Goal: Task Accomplishment & Management: Manage account settings

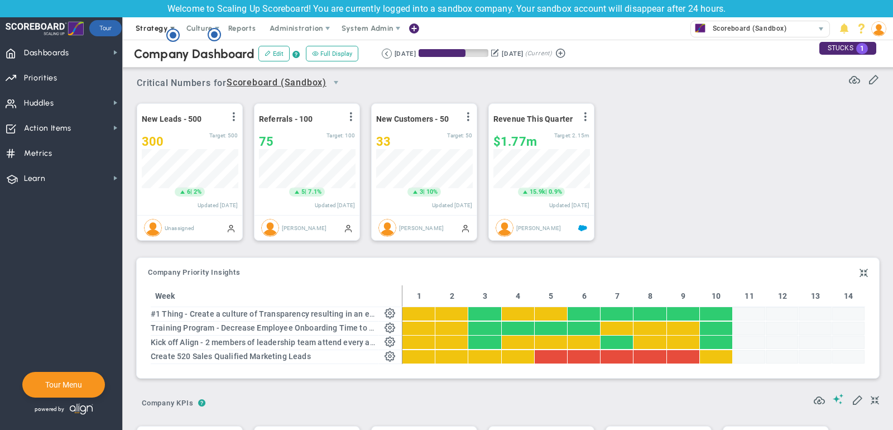
click at [146, 28] on span "Strategy" at bounding box center [152, 28] width 32 height 8
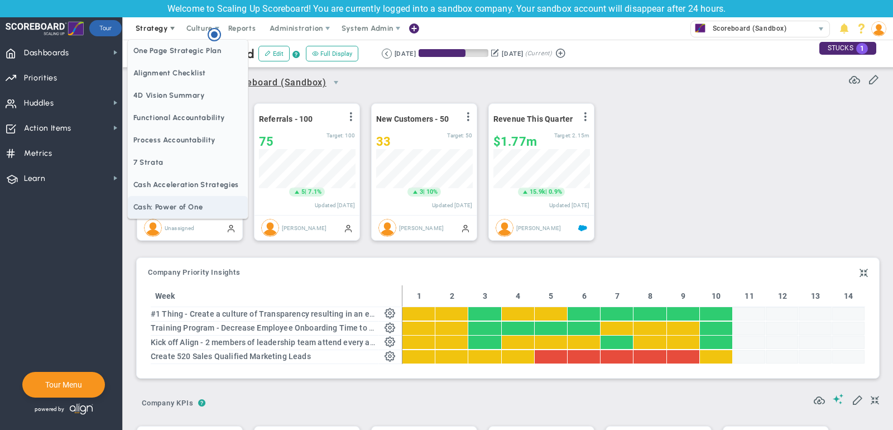
click at [155, 205] on span "Cash: Power of One" at bounding box center [188, 207] width 120 height 22
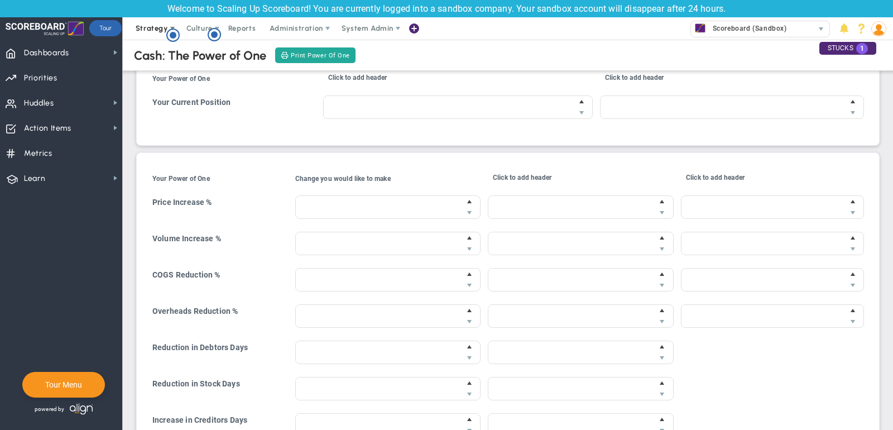
type input "$20,000.00"
type input "$10,000.00"
type input "20 %"
type input "$20.00"
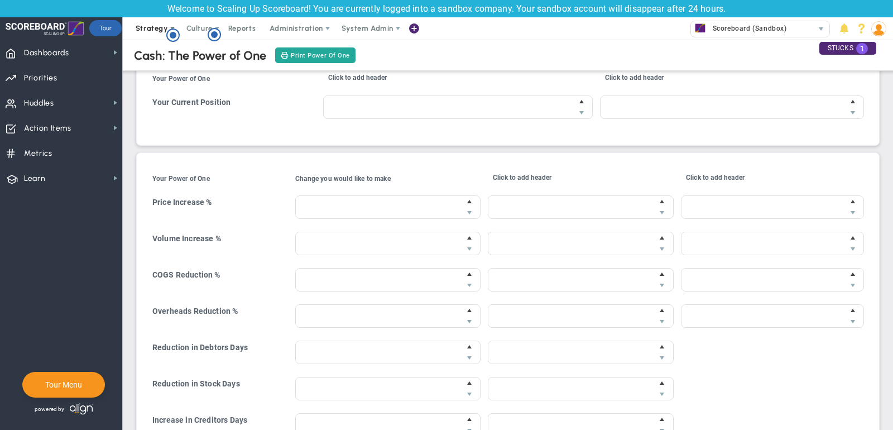
type input "-10 %"
type input "$0.00"
type input "$8,000.00"
type input "-10 %"
type input "$0.00"
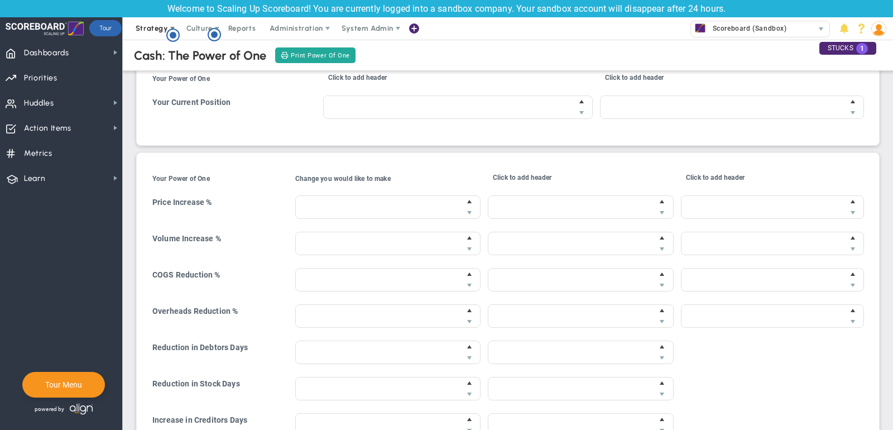
type input "$5,000.00"
type input "0 %"
type input "$0.00"
type input "8 days"
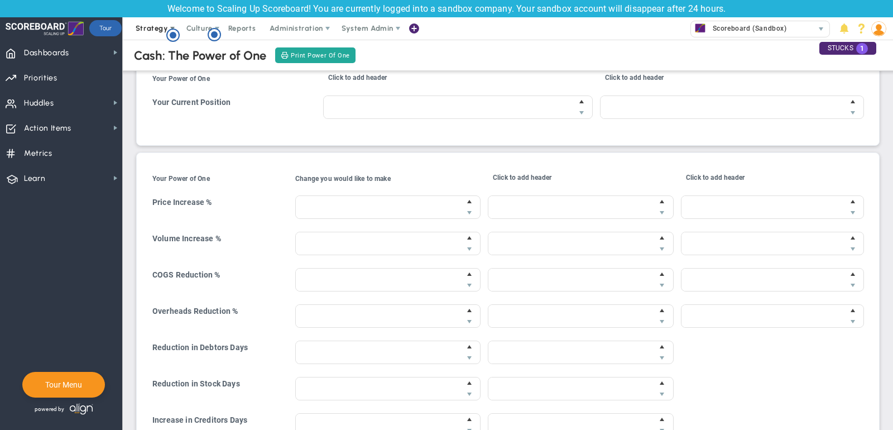
type input "$41,300.00"
type input "1 days"
type input "$0.00"
type input "6 days"
type input "$46,600.00"
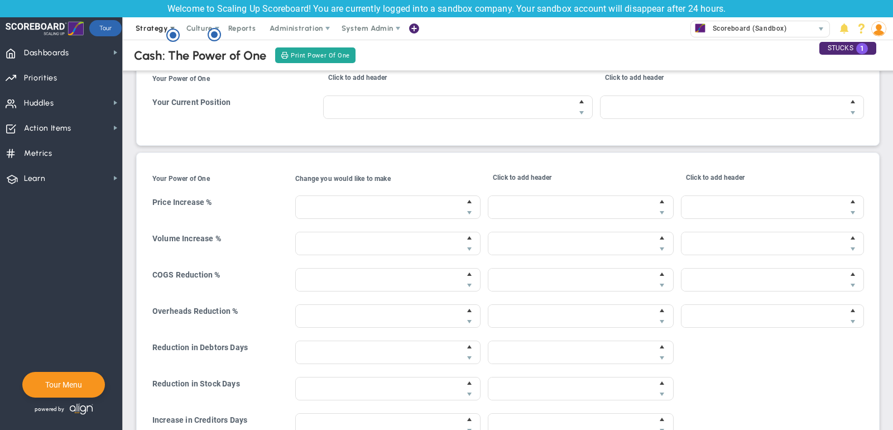
type input "$87,920.00"
type input "$13,020.00"
type input "$107,920.00"
type input "$14,920.00"
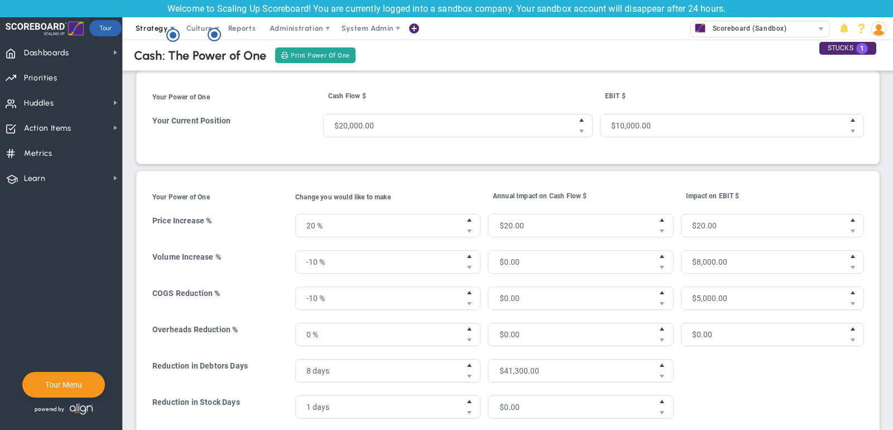
scroll to position [3, 0]
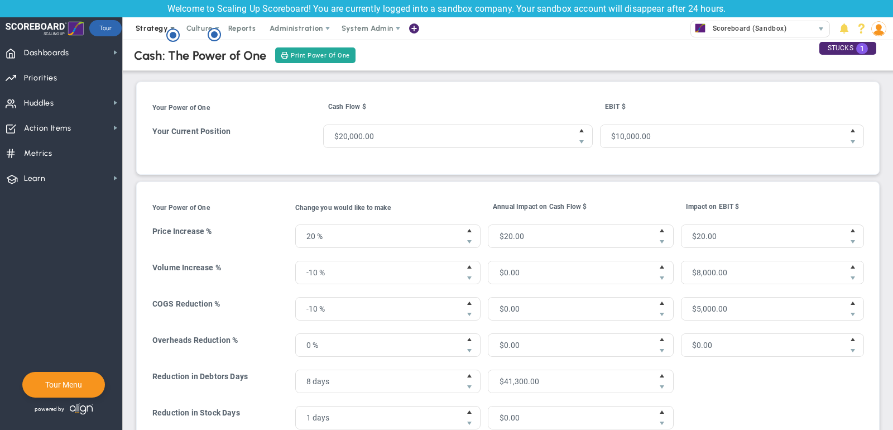
click at [140, 21] on span "Strategy" at bounding box center [152, 28] width 51 height 22
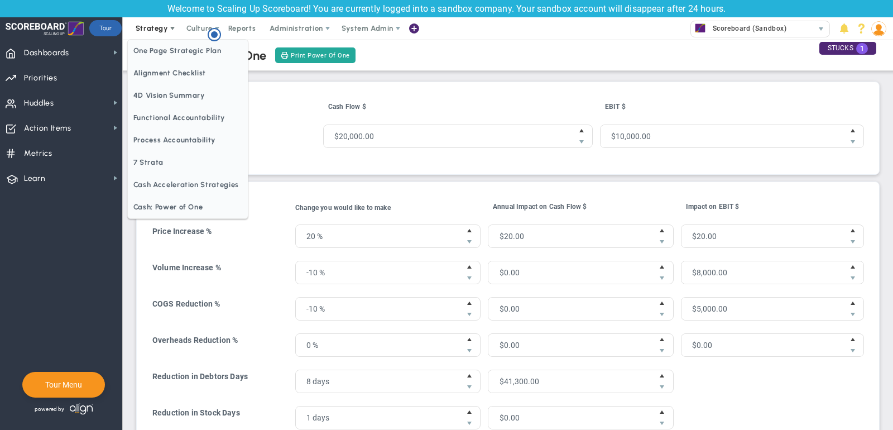
scroll to position [0, 0]
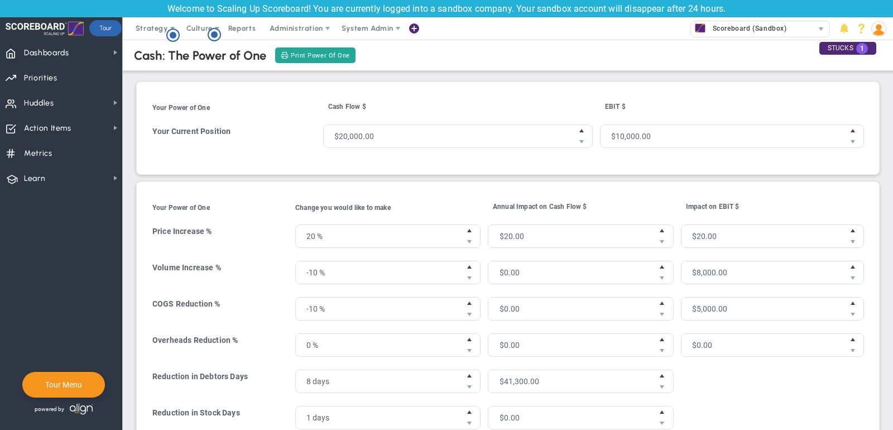
click at [265, 262] on h4 "Volume Increase %" at bounding box center [220, 267] width 136 height 10
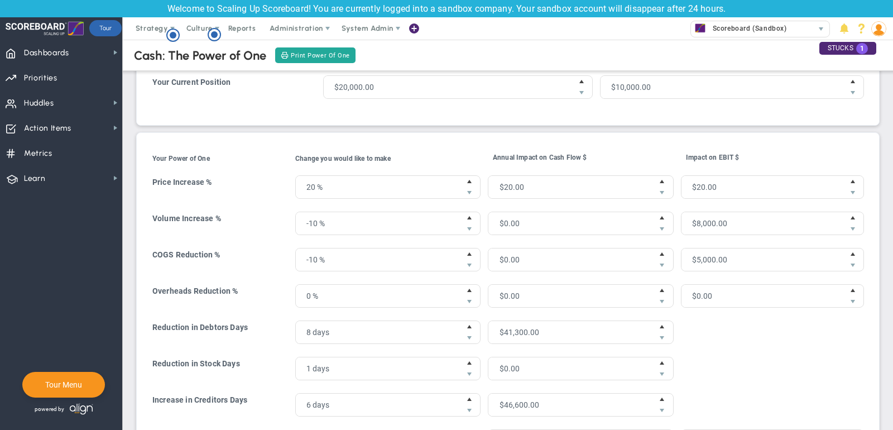
scroll to position [55, 0]
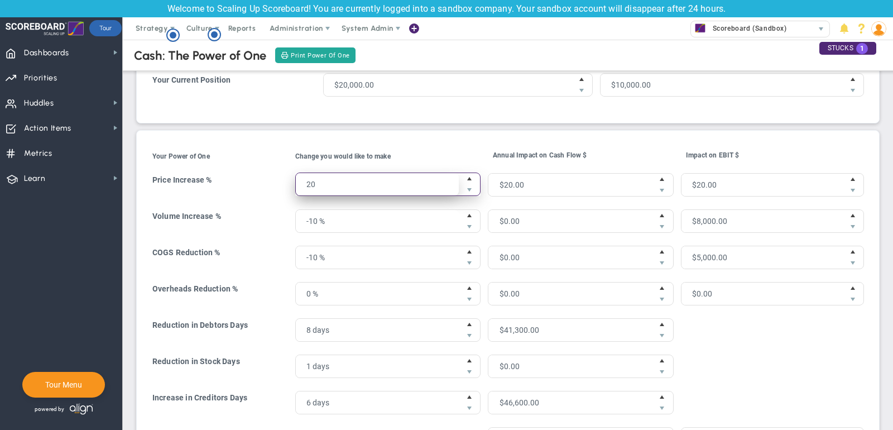
click at [366, 175] on span "20 % 20" at bounding box center [387, 184] width 185 height 23
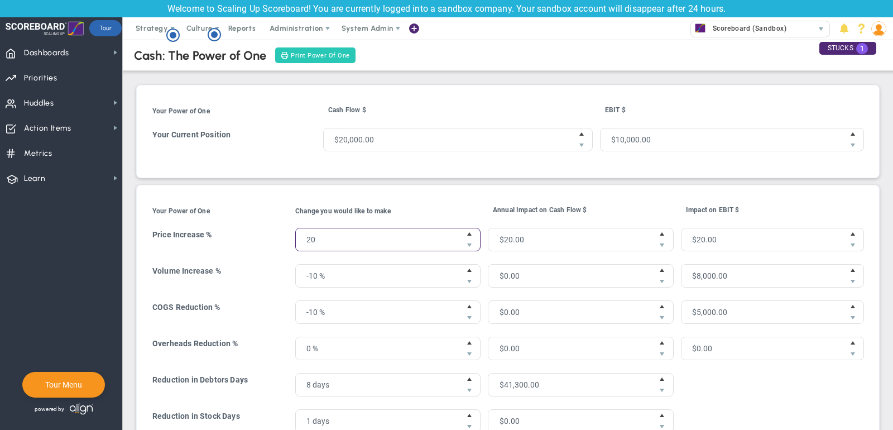
click at [323, 47] on button "Print Power Of One" at bounding box center [315, 55] width 80 height 16
click at [152, 30] on span "Strategy" at bounding box center [152, 28] width 32 height 8
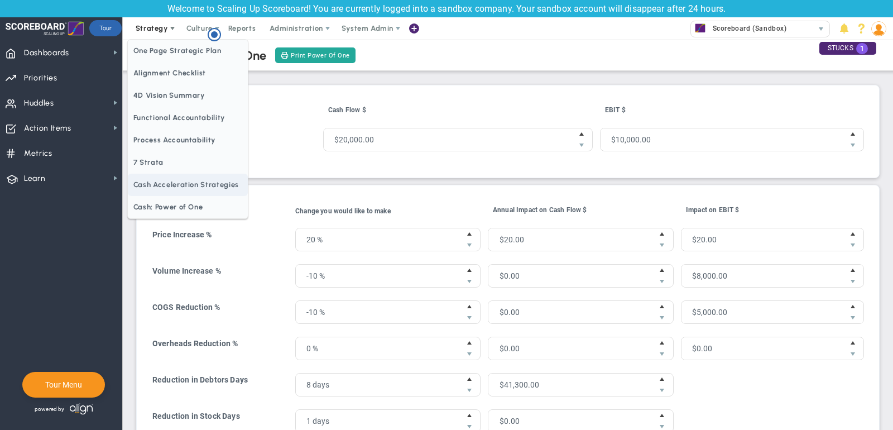
click at [183, 182] on span "Cash Acceleration Strategies" at bounding box center [188, 185] width 120 height 22
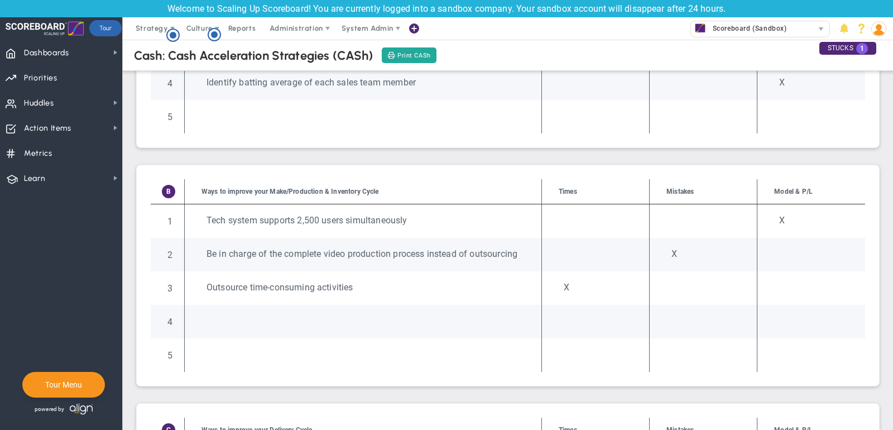
scroll to position [231, 0]
click at [239, 310] on div at bounding box center [363, 320] width 323 height 21
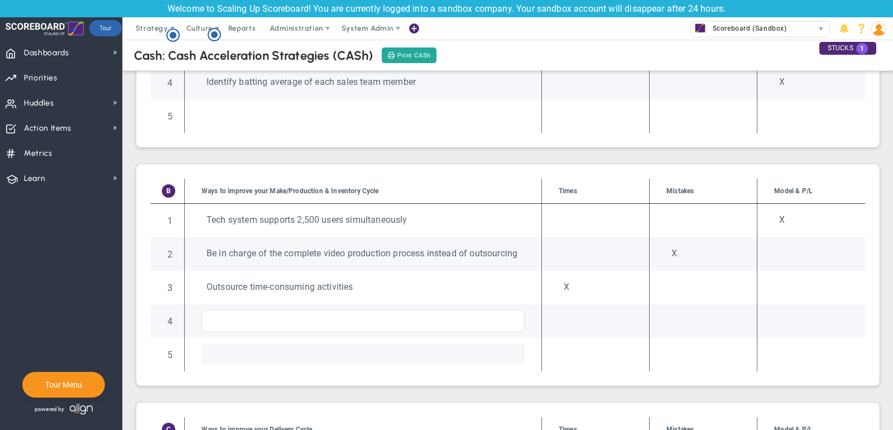
click at [266, 343] on div at bounding box center [363, 353] width 323 height 21
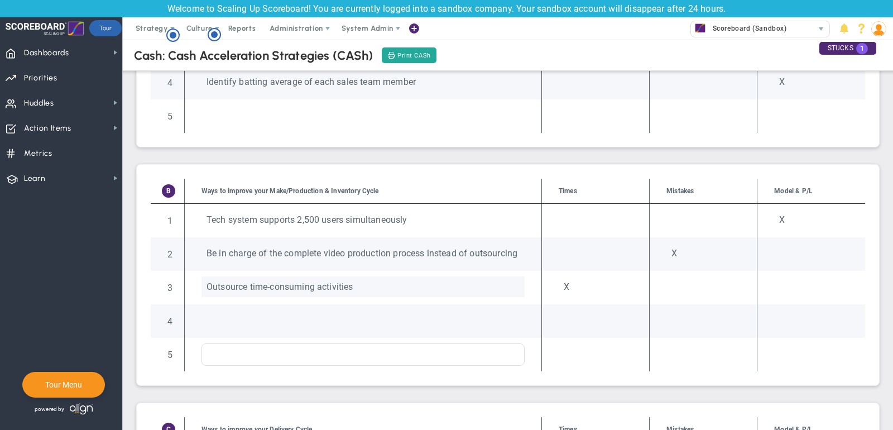
click at [264, 287] on div "Outsource time-consuming activities" at bounding box center [363, 286] width 323 height 21
click at [136, 31] on span "Strategy" at bounding box center [152, 28] width 32 height 8
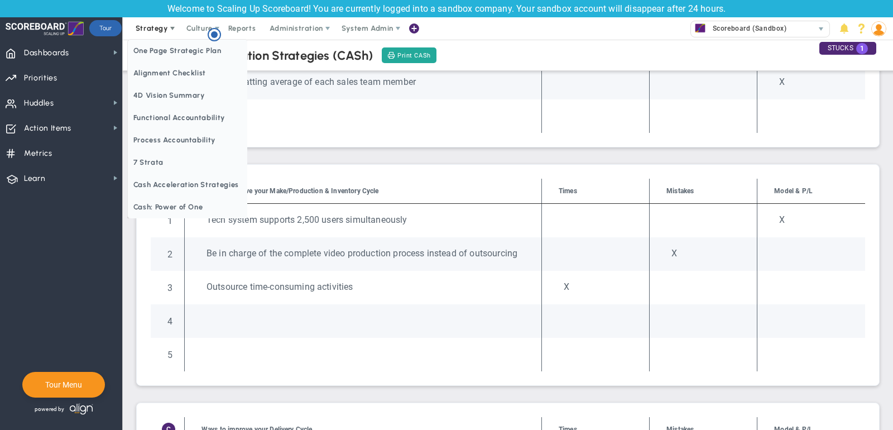
scroll to position [0, 0]
click at [157, 52] on span "One Page Strategic Plan" at bounding box center [188, 51] width 120 height 22
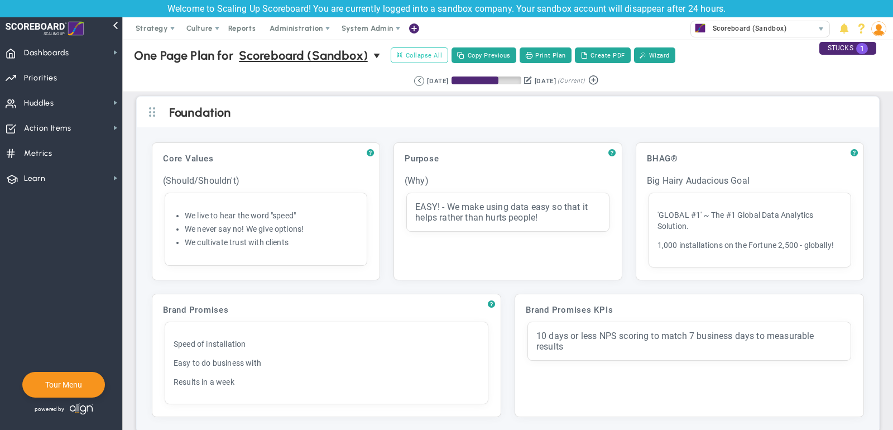
click at [424, 51] on span "Collapse All" at bounding box center [419, 55] width 45 height 10
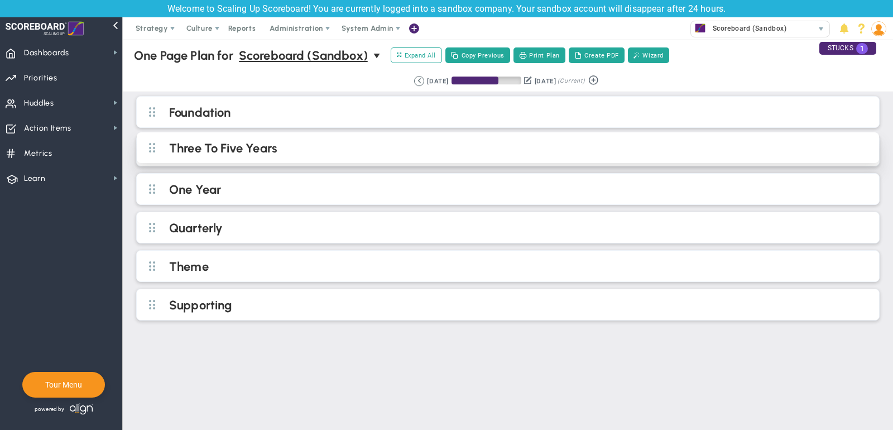
click at [270, 156] on div "Three To Five Years" at bounding box center [508, 147] width 743 height 31
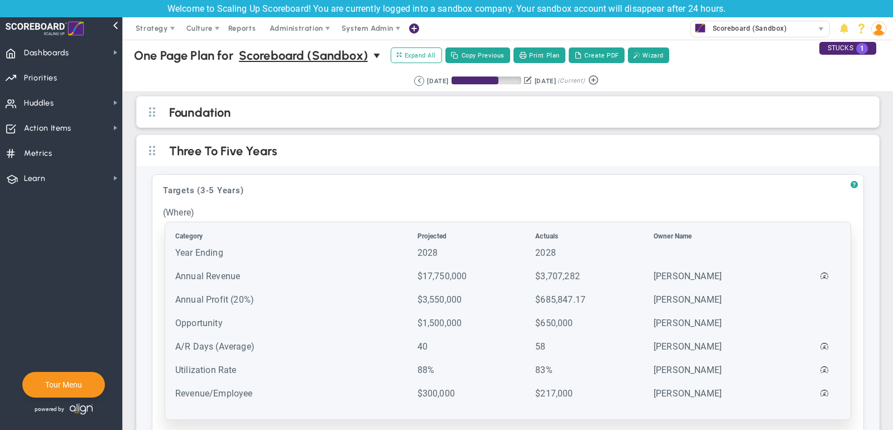
scroll to position [18, 0]
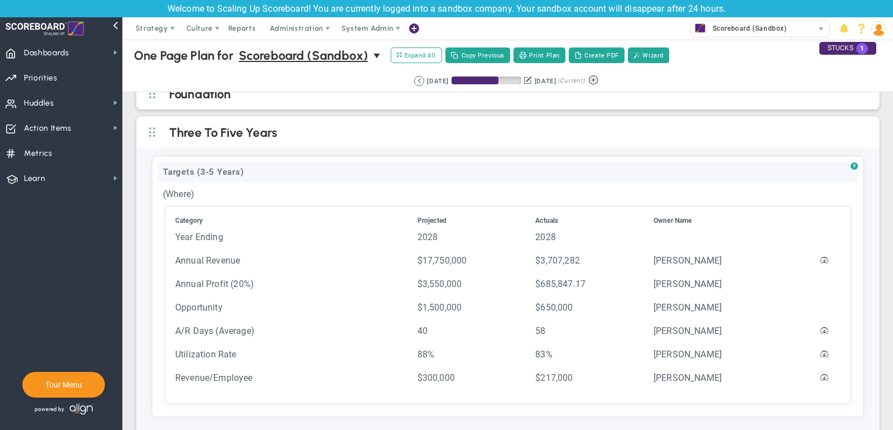
click at [220, 168] on div "Targets (3-5 Years)" at bounding box center [508, 172] width 700 height 20
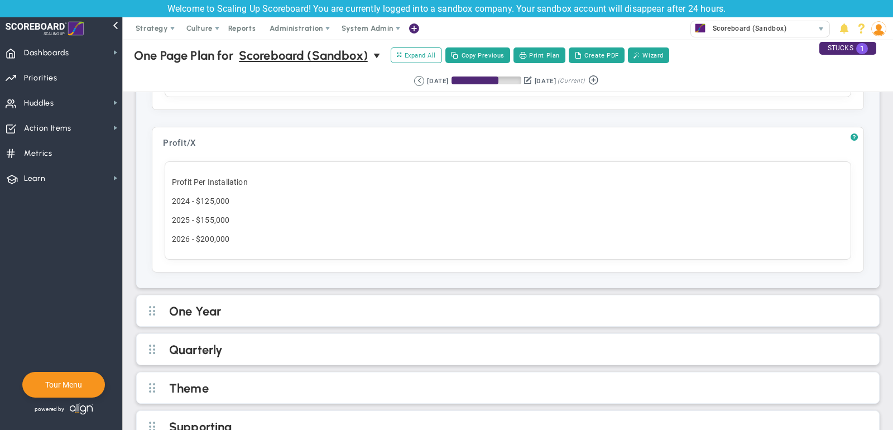
scroll to position [493, 0]
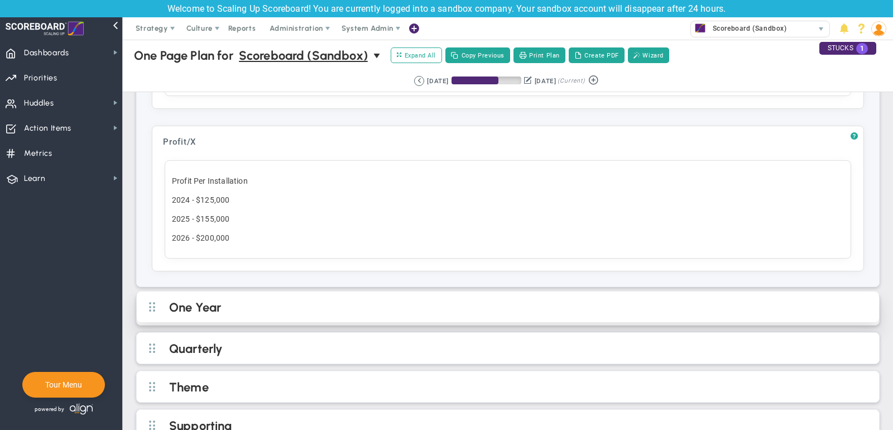
click at [343, 300] on h2 "One Year" at bounding box center [517, 308] width 696 height 17
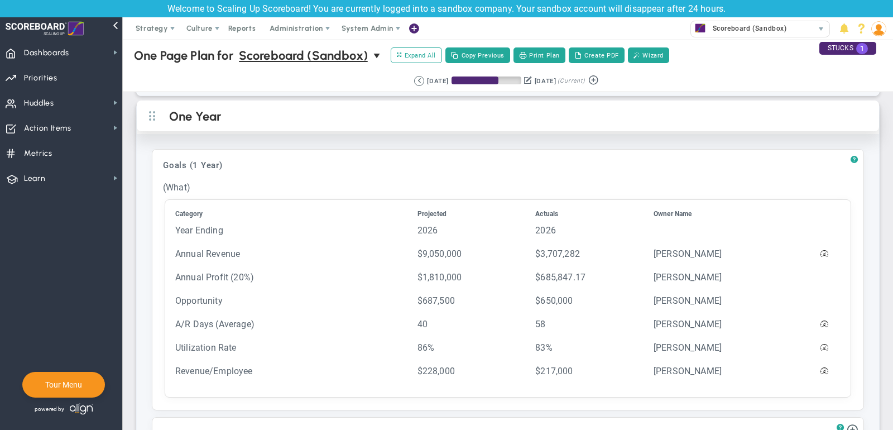
scroll to position [713, 0]
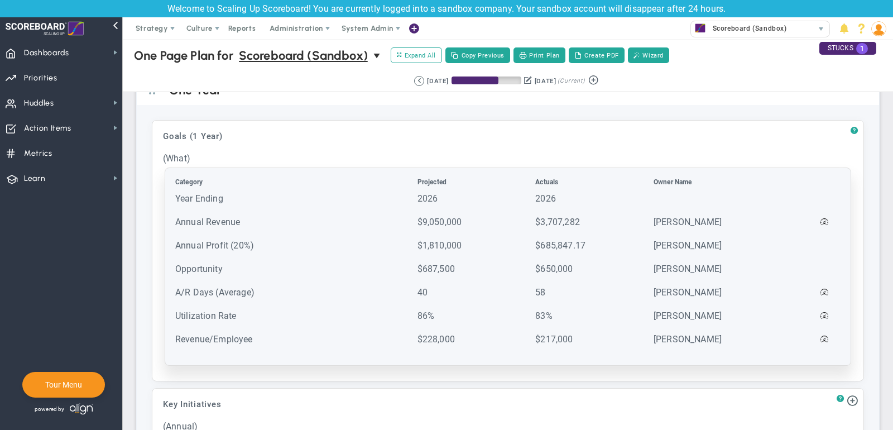
click at [221, 193] on td "Year Ending" at bounding box center [295, 204] width 241 height 22
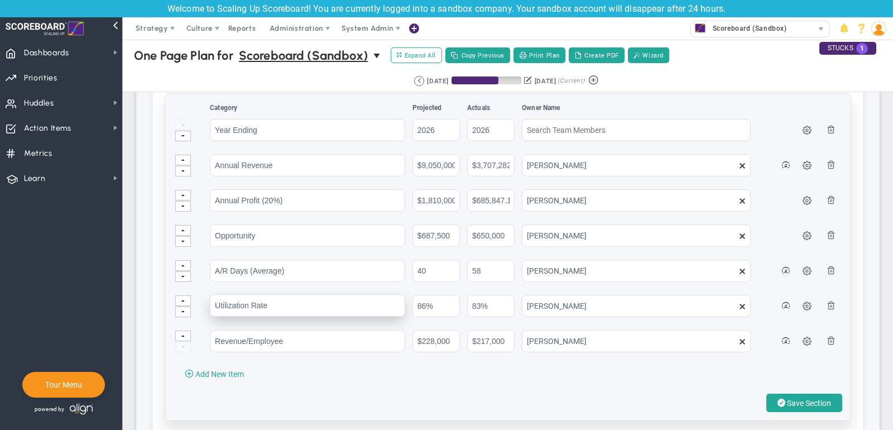
scroll to position [789, 0]
click at [812, 392] on button "Save Section" at bounding box center [805, 401] width 76 height 18
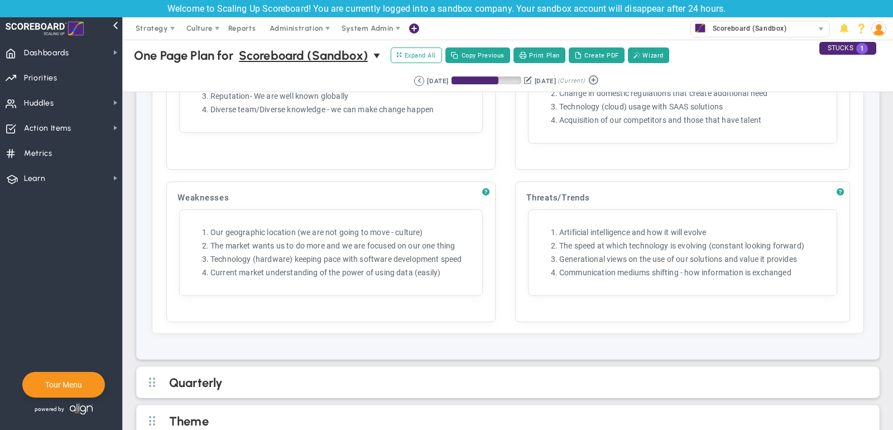
scroll to position [1669, 0]
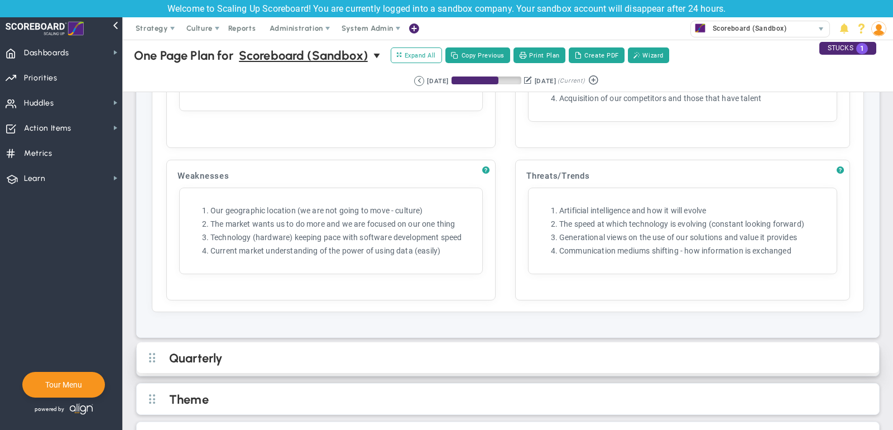
click at [316, 351] on h2 "Quarterly" at bounding box center [517, 359] width 696 height 17
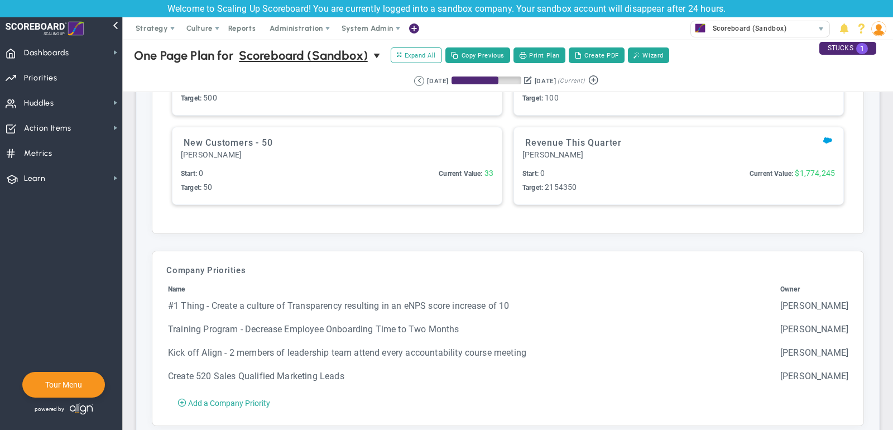
scroll to position [2340, 0]
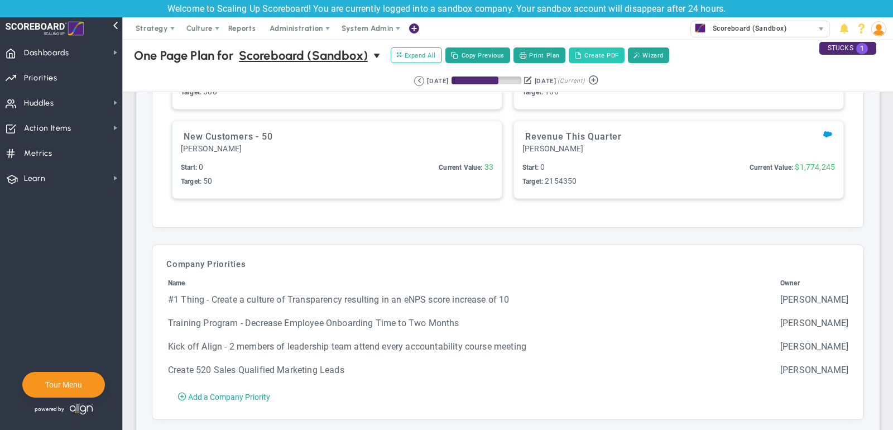
click at [608, 54] on button "Create PDF" at bounding box center [597, 55] width 56 height 16
click at [153, 32] on span "Strategy" at bounding box center [152, 28] width 32 height 8
click at [50, 57] on span "Dashboards" at bounding box center [46, 52] width 45 height 23
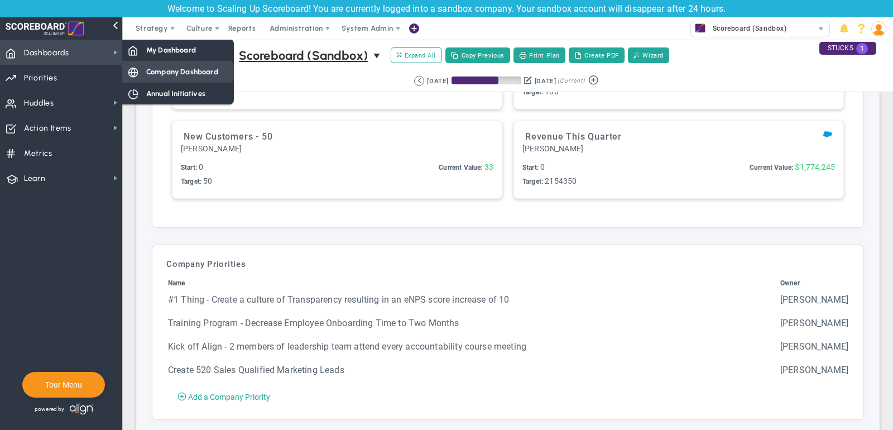
click at [155, 74] on span "Company Dashboard" at bounding box center [182, 71] width 72 height 11
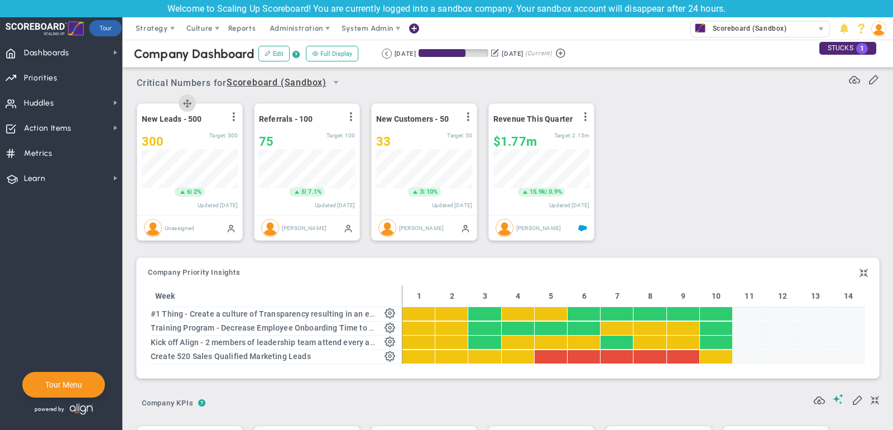
scroll to position [558371, 558314]
click at [336, 80] on span "select" at bounding box center [336, 82] width 9 height 9
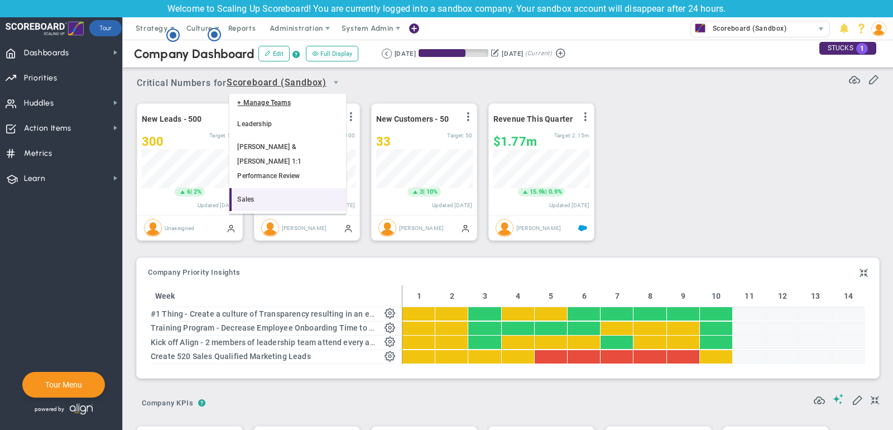
click at [284, 188] on li "Sales" at bounding box center [288, 199] width 117 height 23
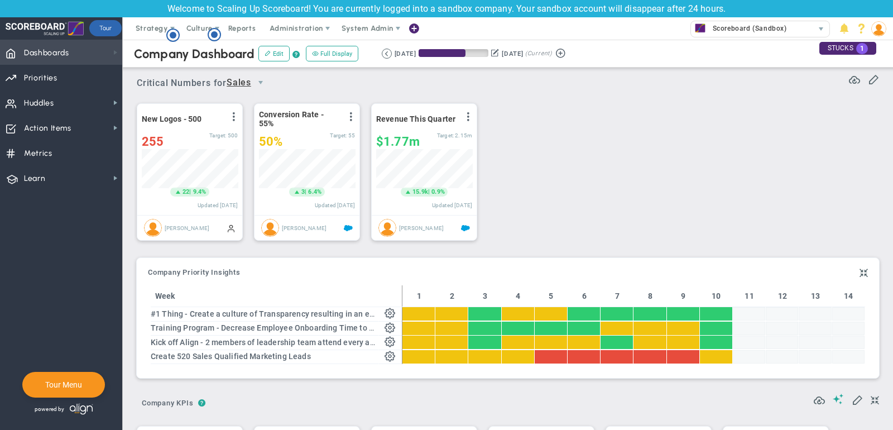
click at [116, 50] on span at bounding box center [115, 52] width 9 height 9
click at [261, 82] on span "select" at bounding box center [260, 82] width 9 height 9
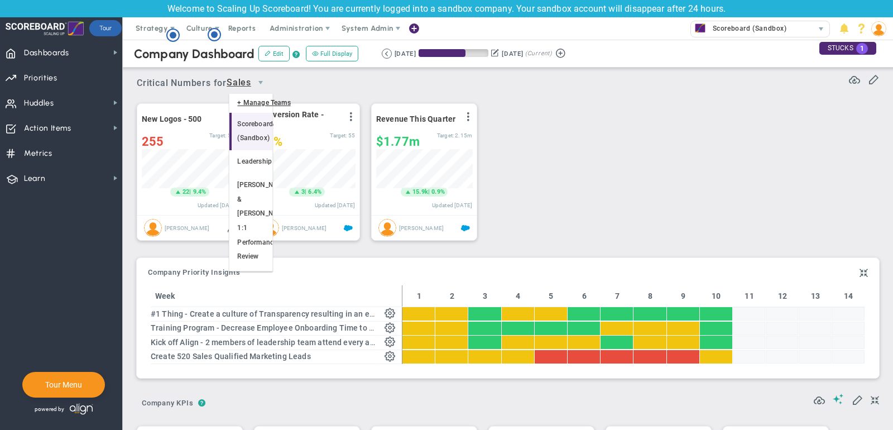
click at [262, 125] on li "Scoreboard (Sandbox)" at bounding box center [251, 131] width 42 height 37
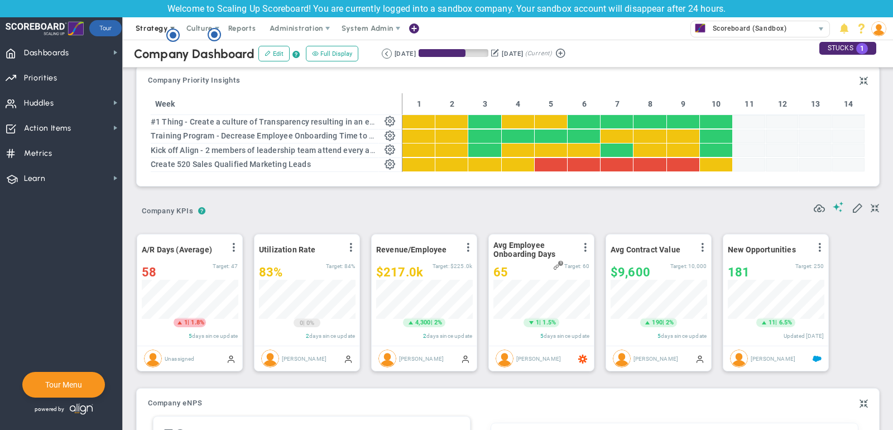
click at [146, 33] on span "Strategy" at bounding box center [152, 28] width 51 height 22
click at [99, 47] on span "Dashboards Dashboards" at bounding box center [61, 52] width 122 height 25
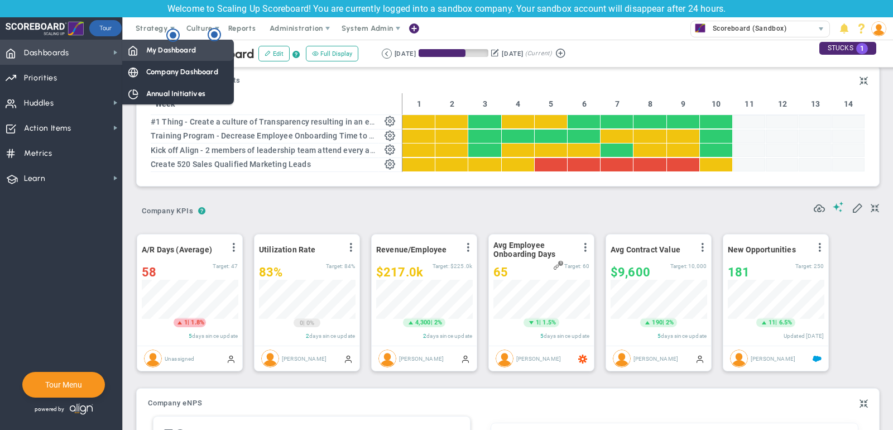
click at [169, 54] on span "My Dashboard" at bounding box center [171, 50] width 50 height 11
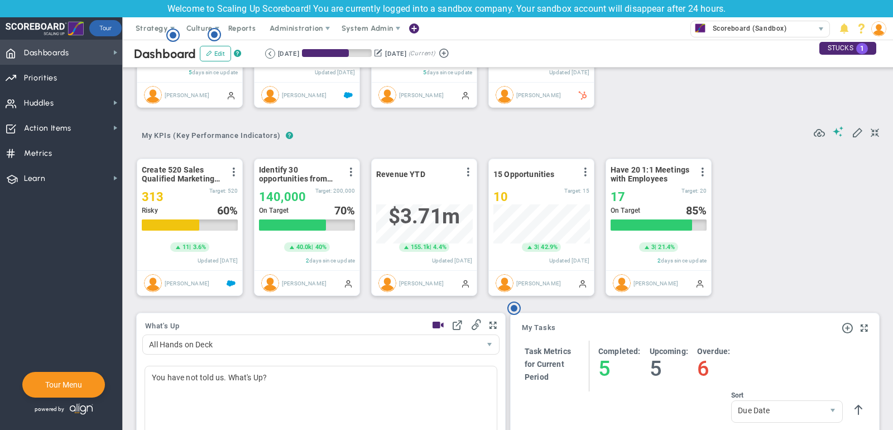
click at [73, 42] on span "Dashboards Dashboards" at bounding box center [61, 52] width 122 height 25
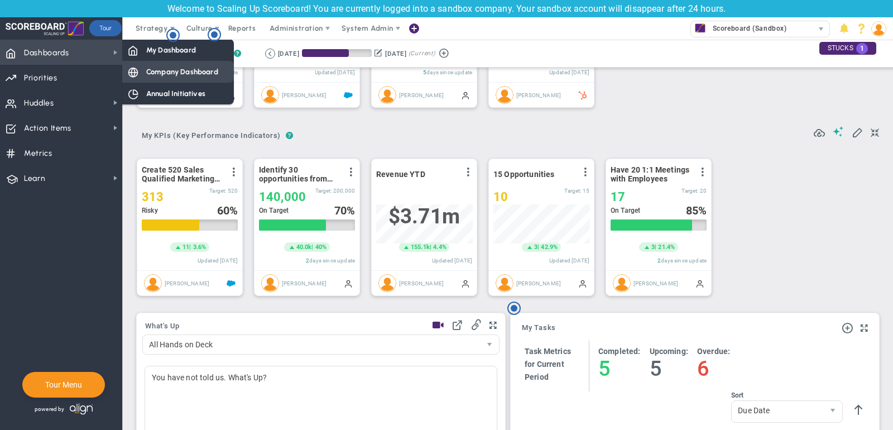
click at [154, 68] on span "Company Dashboard" at bounding box center [182, 71] width 72 height 11
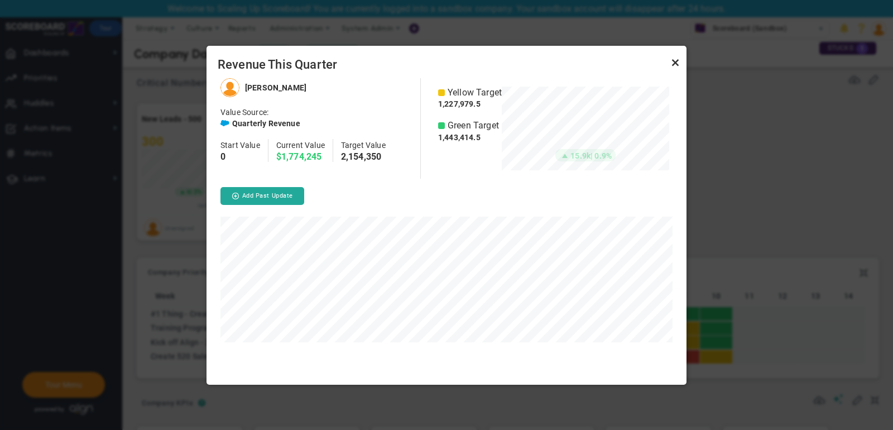
click at [678, 60] on link "Close" at bounding box center [675, 62] width 13 height 13
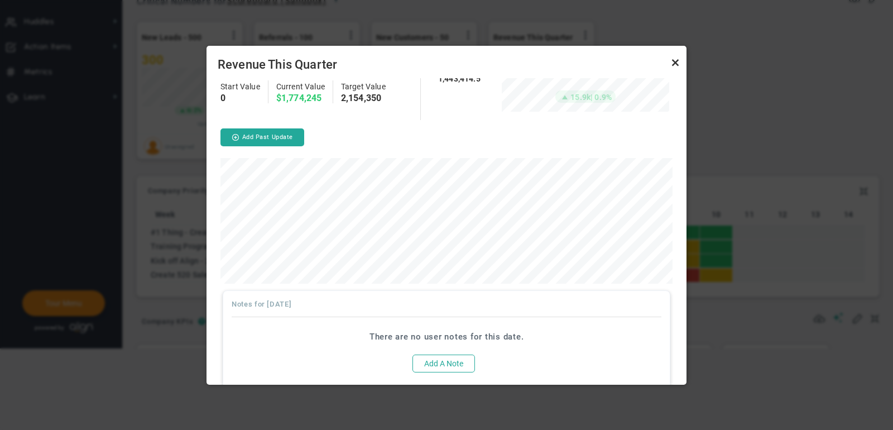
click at [675, 64] on link "Close" at bounding box center [675, 62] width 13 height 13
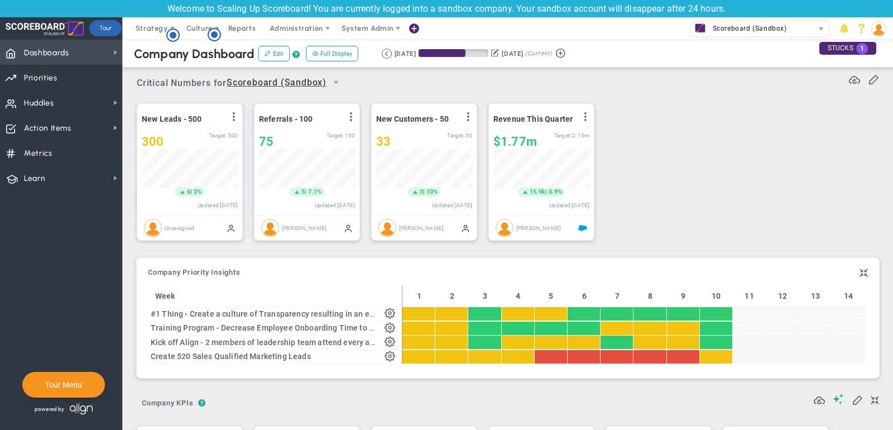
click at [47, 46] on span "Dashboards" at bounding box center [46, 52] width 45 height 23
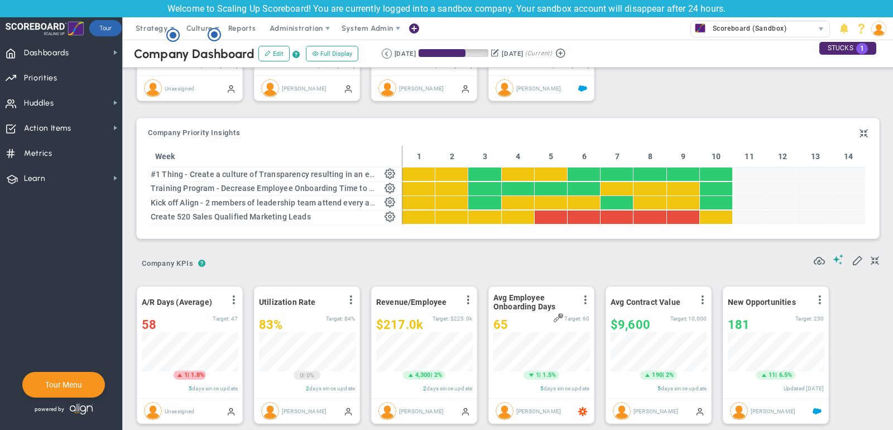
scroll to position [141, 0]
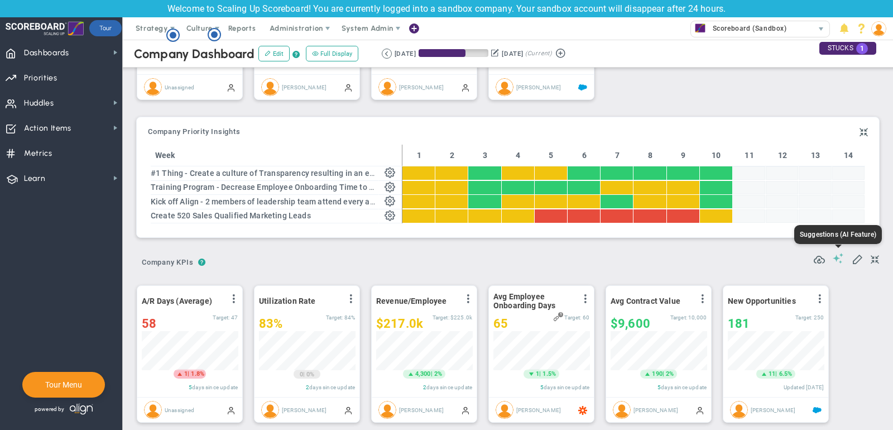
click at [842, 257] on span at bounding box center [838, 258] width 11 height 11
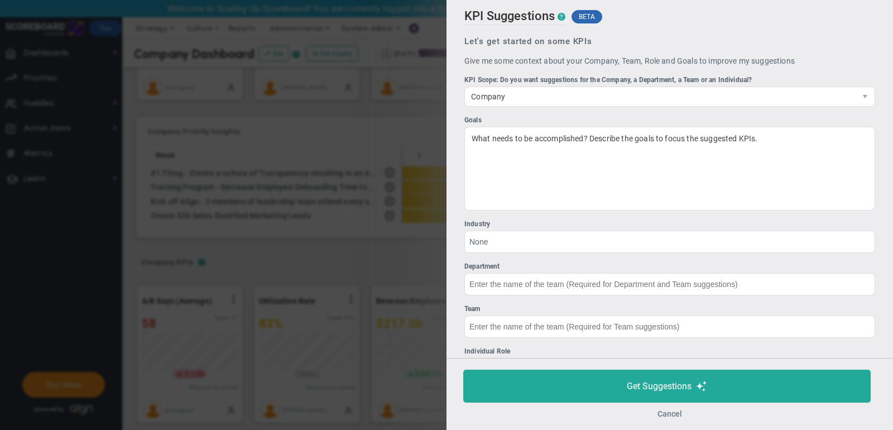
click at [666, 413] on button "Cancel" at bounding box center [670, 413] width 25 height 9
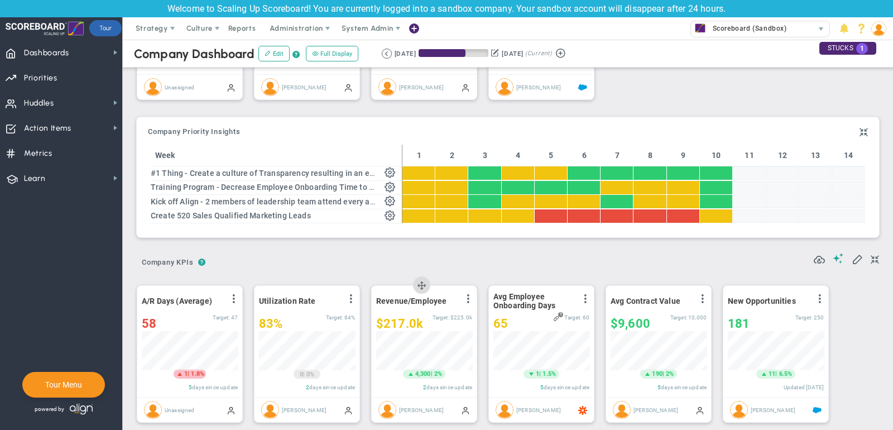
scroll to position [82, 0]
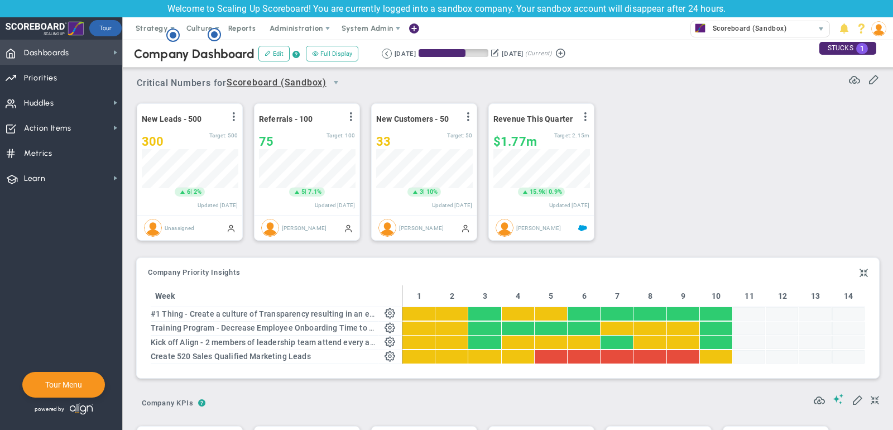
click at [70, 52] on span "Dashboards Dashboards" at bounding box center [61, 52] width 122 height 25
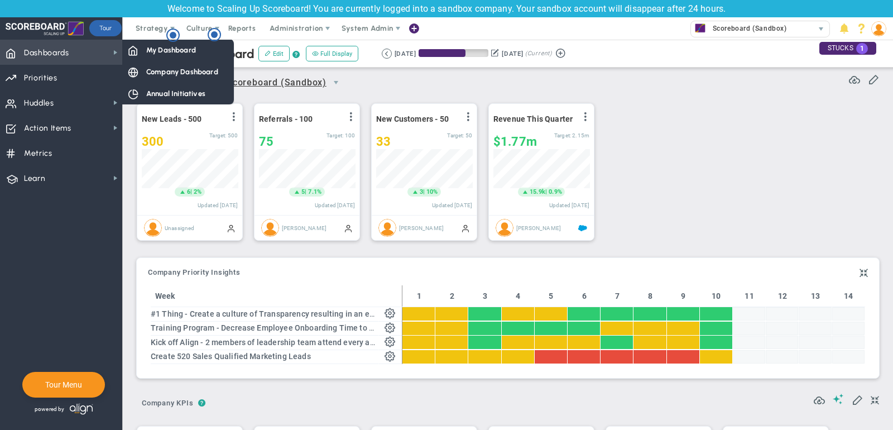
click at [84, 52] on span "Dashboards Dashboards" at bounding box center [61, 52] width 122 height 25
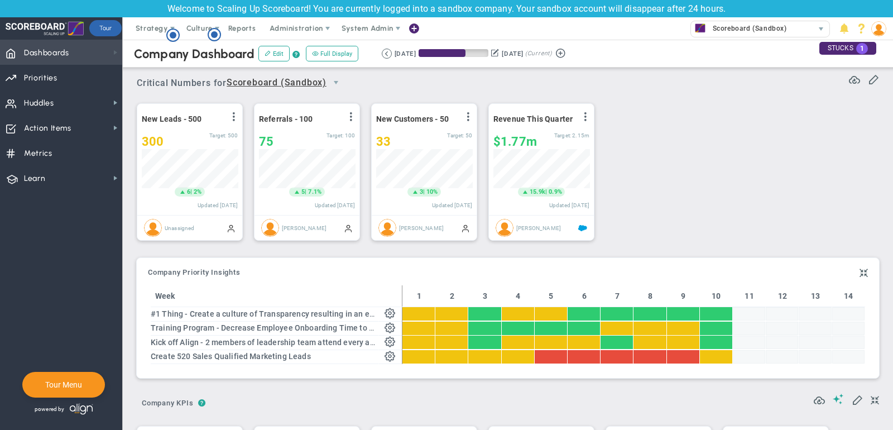
click at [116, 49] on span at bounding box center [115, 52] width 9 height 9
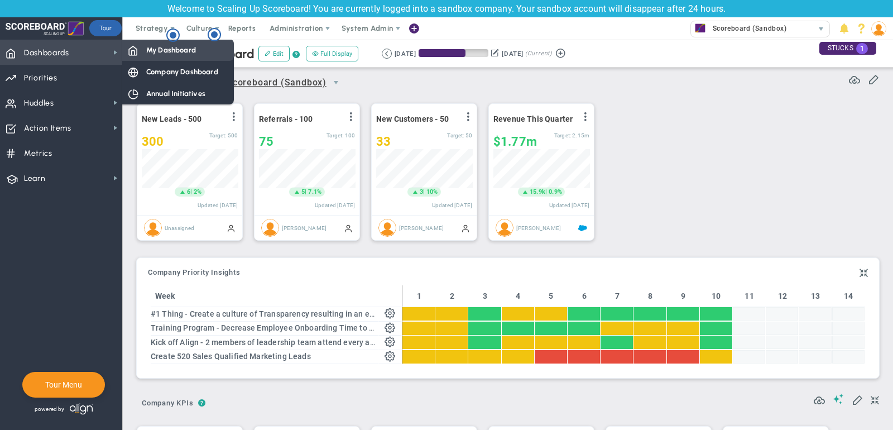
click at [140, 50] on div "My Dashboard" at bounding box center [178, 50] width 112 height 22
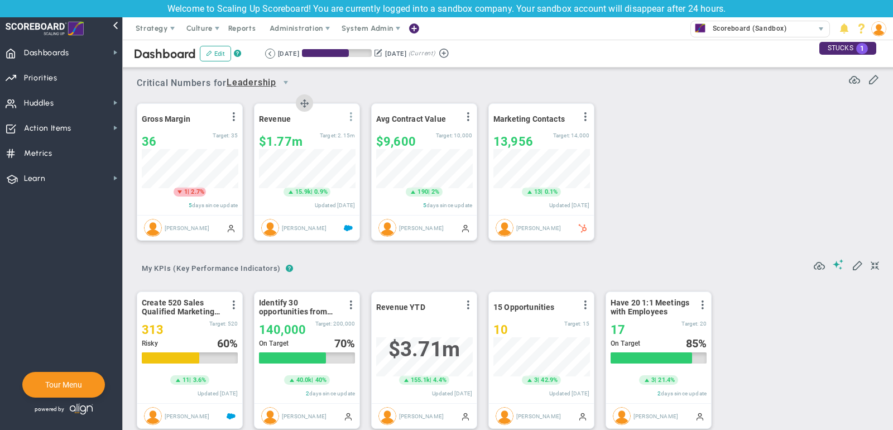
scroll to position [39, 96]
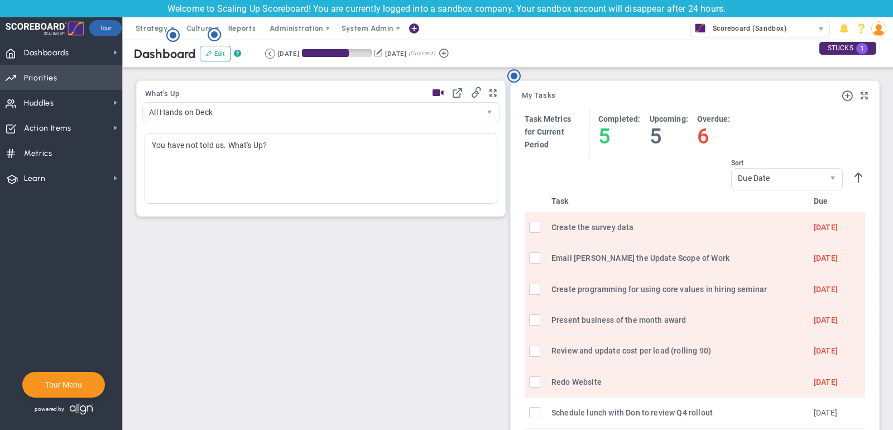
click at [54, 73] on span "Priorities" at bounding box center [41, 77] width 34 height 23
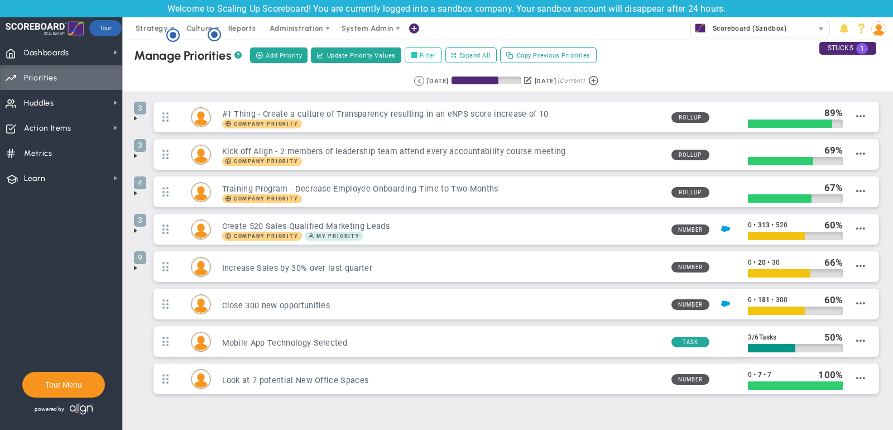
click at [436, 54] on label "Filter" at bounding box center [423, 55] width 37 height 16
click at [421, 54] on input "Filter" at bounding box center [417, 56] width 8 height 8
checkbox input "true"
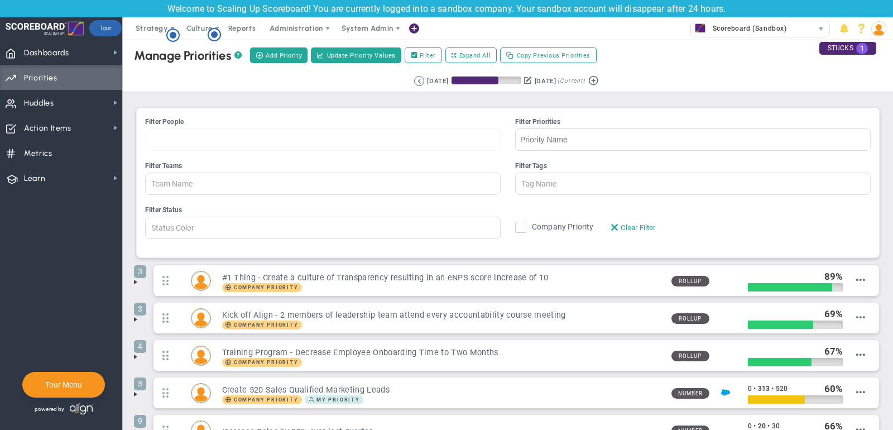
click at [192, 139] on div at bounding box center [323, 139] width 356 height 22
click at [192, 139] on input "Filter People Hannah Dogru James Miller Jane Wilson Katie Williams Lisa Jenkins…" at bounding box center [184, 139] width 77 height 21
type input "mark"
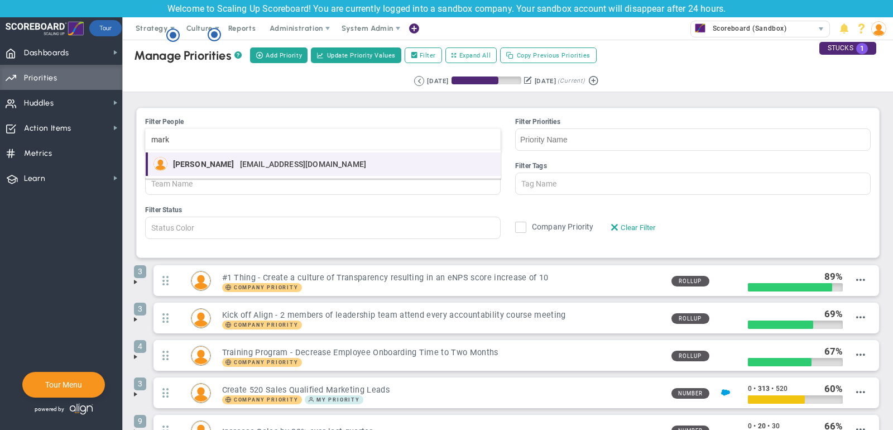
click at [205, 168] on span "Mark Collins" at bounding box center [203, 164] width 61 height 8
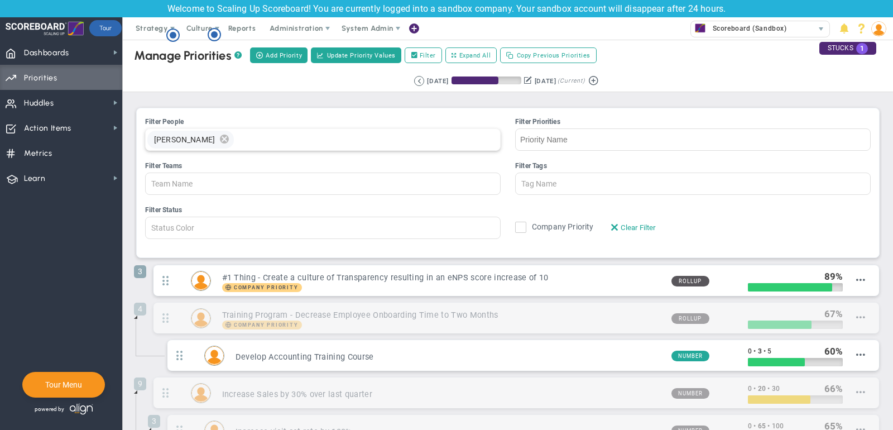
click at [218, 136] on span "delete" at bounding box center [224, 140] width 12 height 18
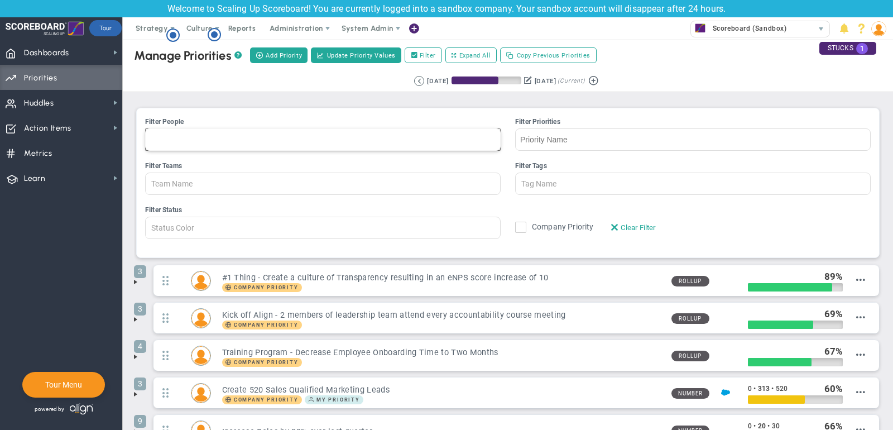
scroll to position [53, 0]
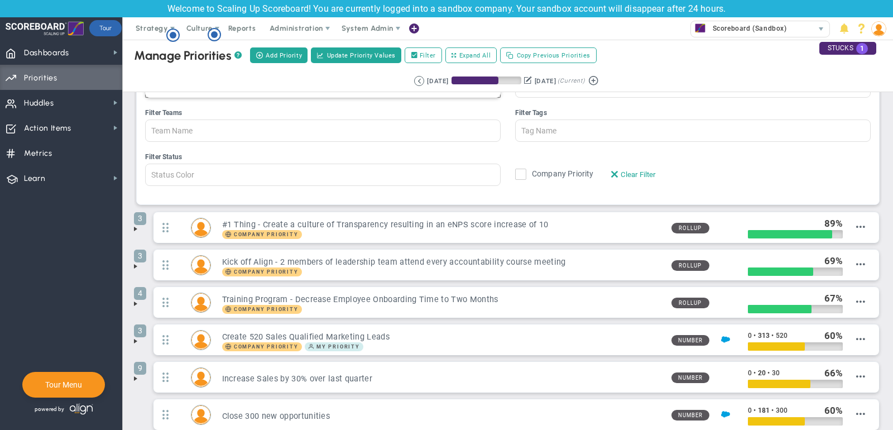
type input "Member Name"
click at [132, 226] on span at bounding box center [135, 228] width 9 height 9
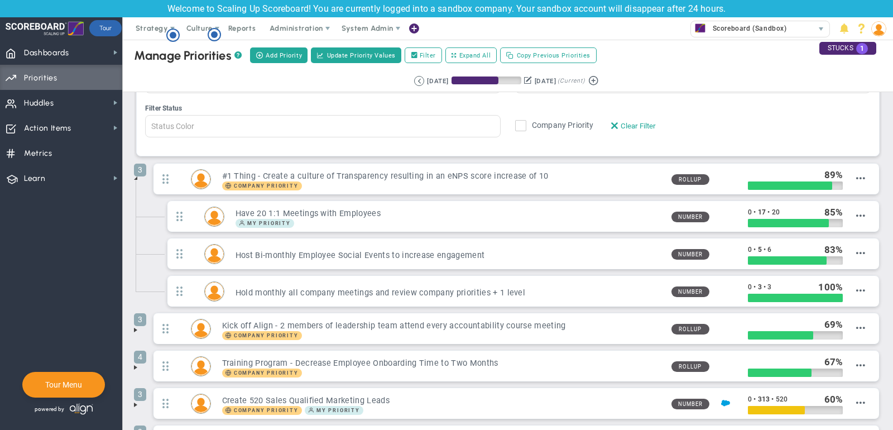
scroll to position [111, 0]
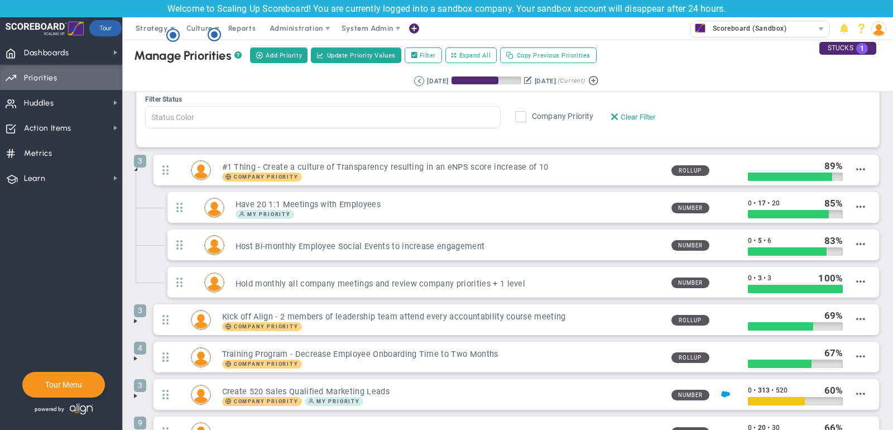
click at [602, 184] on span "3 #1 Thing - Create a culture of Transparency resulting in an eNPS score increa…" at bounding box center [517, 171] width 732 height 35
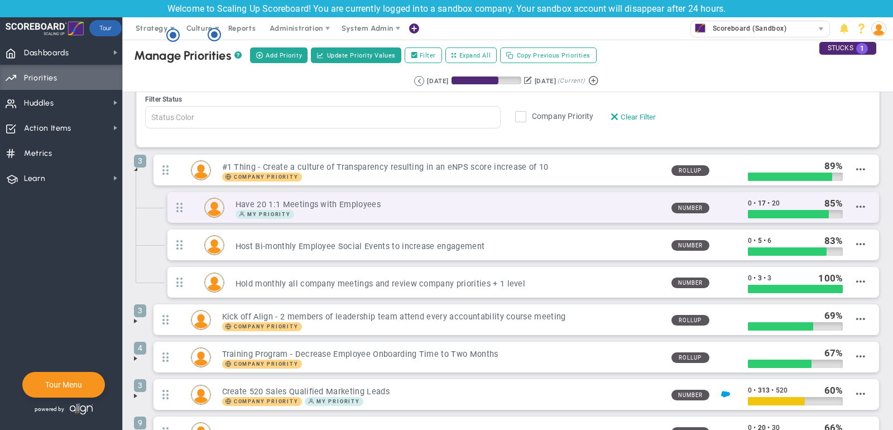
click at [602, 200] on h3 "Have 20 1:1 Meetings with Employees" at bounding box center [449, 204] width 427 height 11
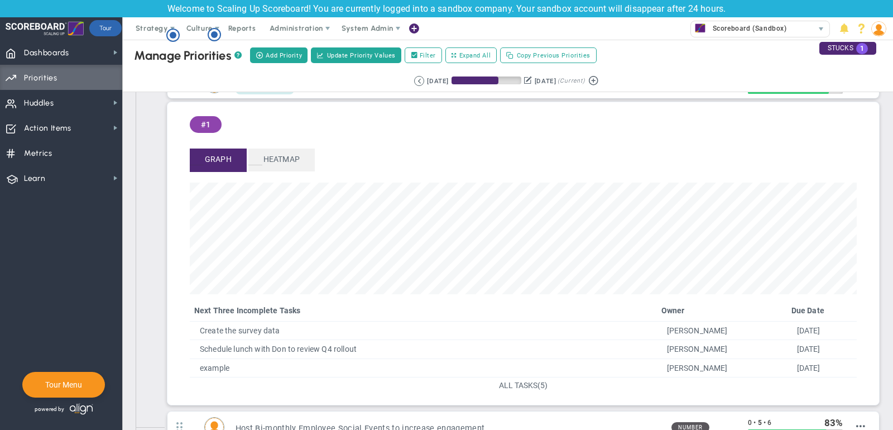
scroll to position [236, 0]
click at [538, 383] on span "(5)" at bounding box center [543, 384] width 10 height 9
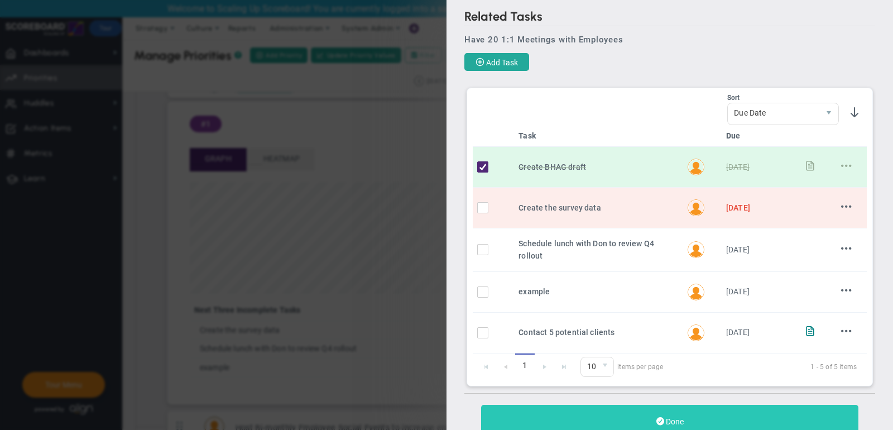
click at [596, 415] on button "Done" at bounding box center [669, 421] width 377 height 33
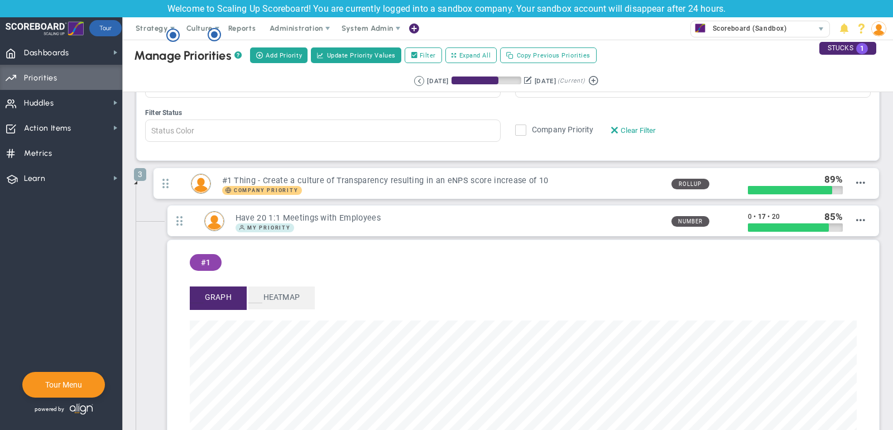
scroll to position [88, 0]
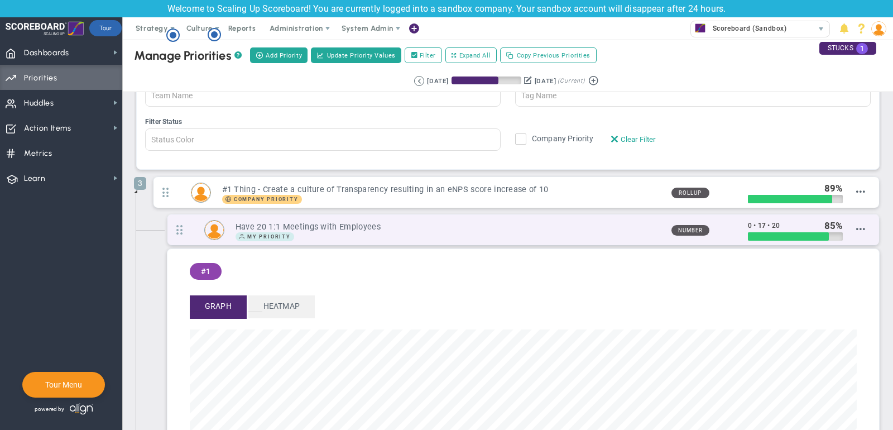
click at [366, 225] on h3 "Have 20 1:1 Meetings with Employees" at bounding box center [449, 227] width 427 height 11
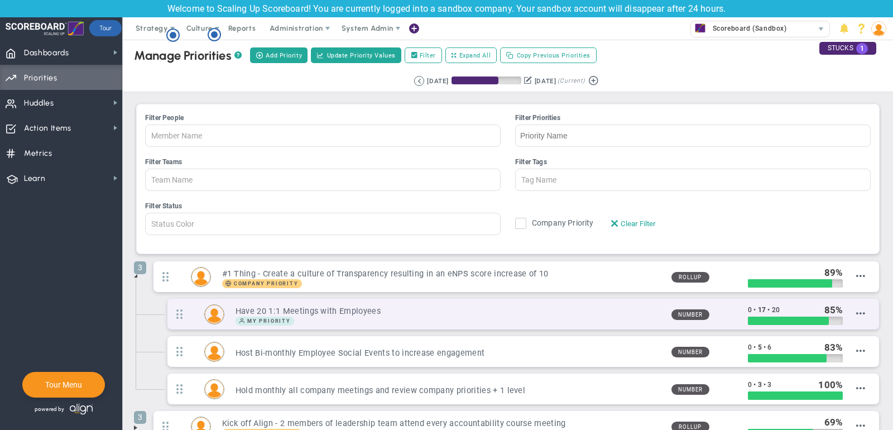
scroll to position [0, 0]
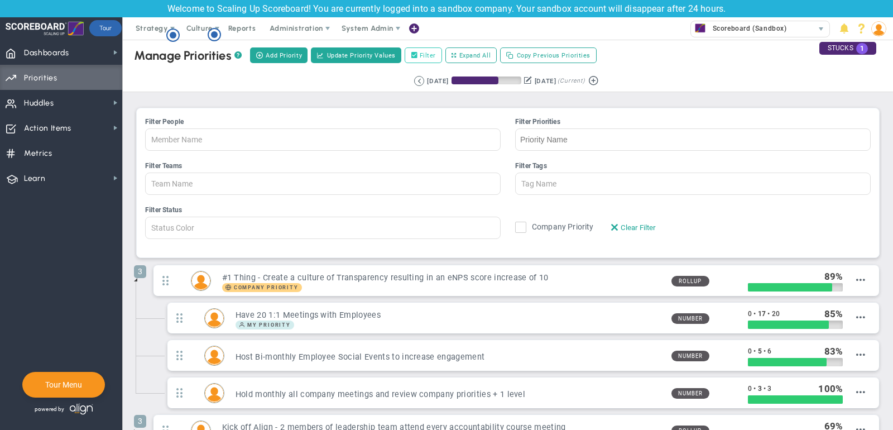
click at [419, 55] on label "Filter" at bounding box center [423, 55] width 37 height 16
click at [419, 55] on input "Filter" at bounding box center [417, 56] width 8 height 8
checkbox input "false"
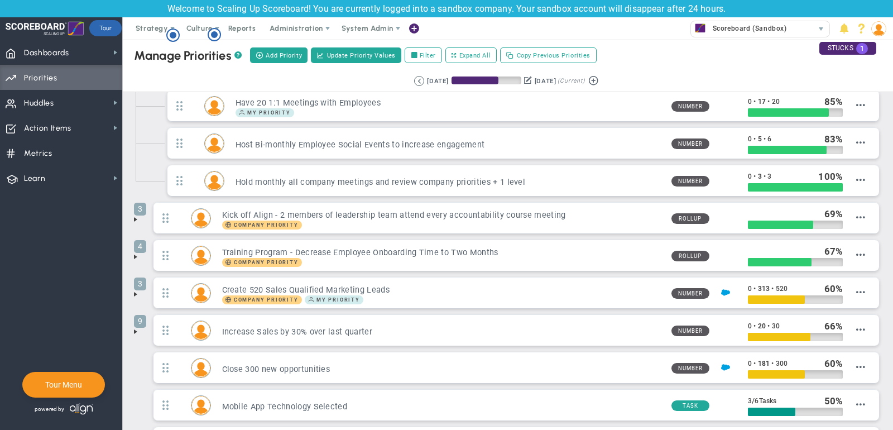
scroll to position [42, 0]
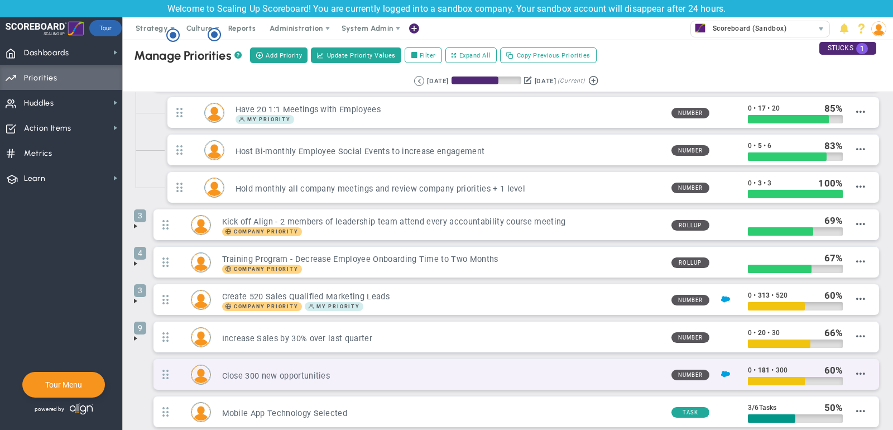
click at [401, 359] on div "Close 300 new opportunities Number 0 • 181 • 300" at bounding box center [517, 374] width 726 height 31
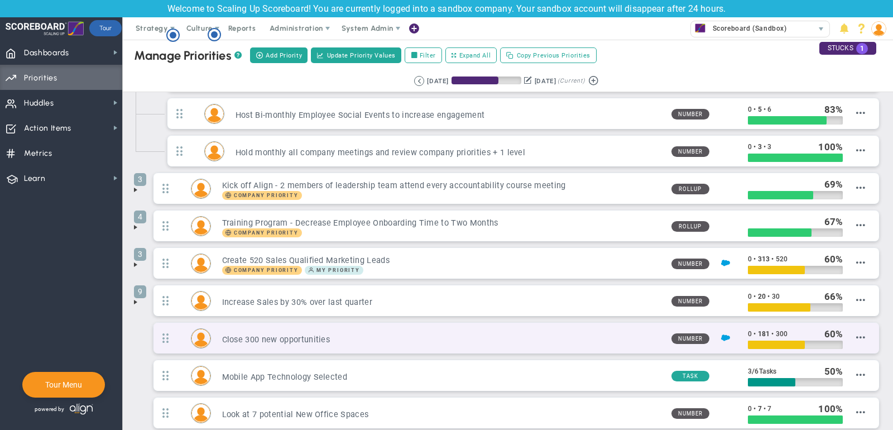
click at [393, 334] on h3 "Close 300 new opportunities" at bounding box center [442, 339] width 441 height 11
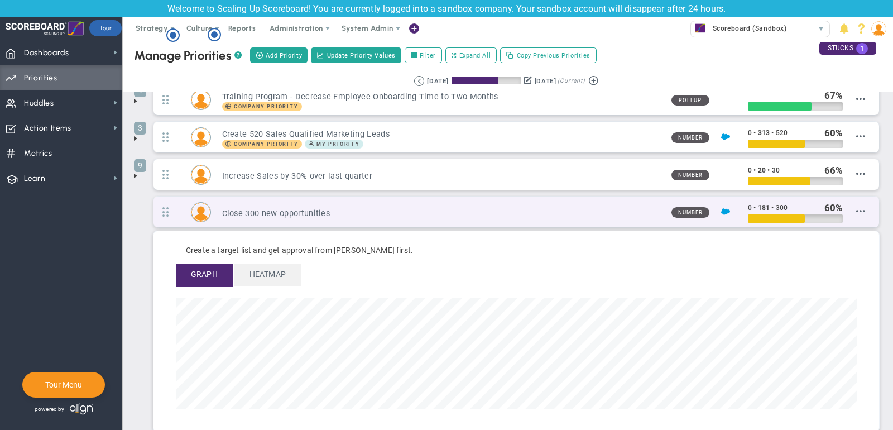
scroll to position [210, 0]
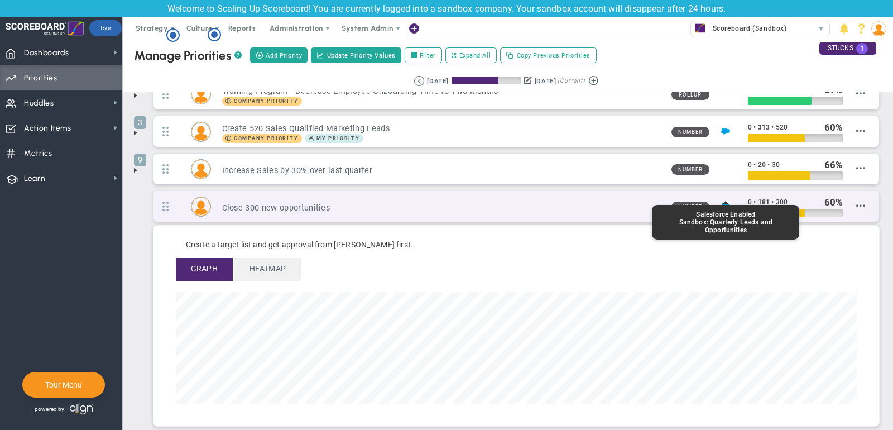
click at [619, 203] on h3 "Close 300 new opportunities" at bounding box center [442, 208] width 441 height 11
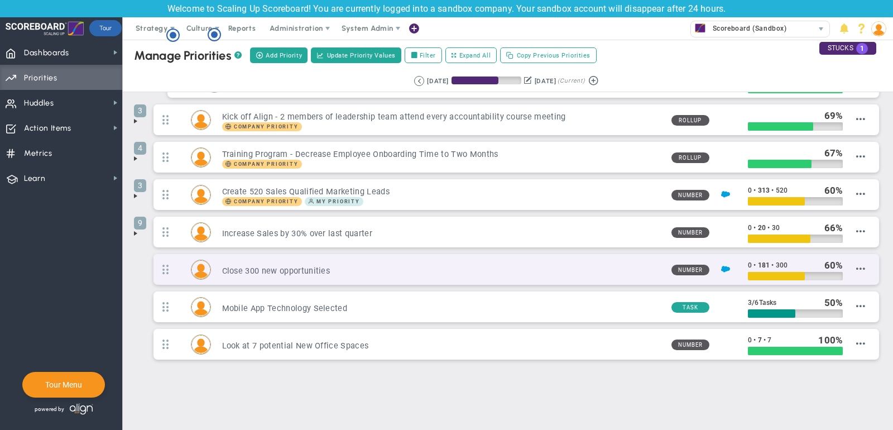
scroll to position [141, 0]
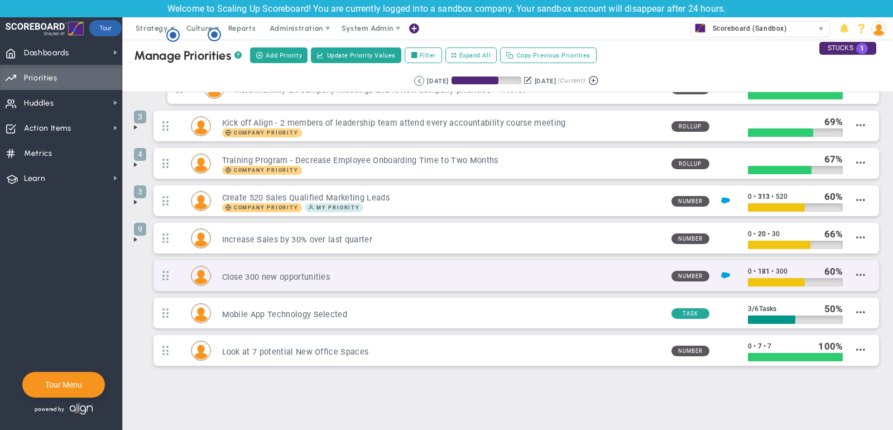
click at [373, 272] on h3 "Close 300 new opportunities" at bounding box center [442, 277] width 441 height 11
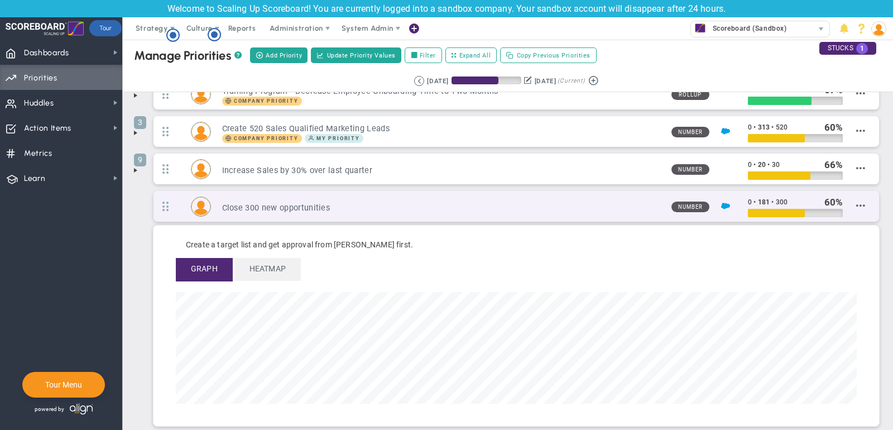
scroll to position [213, 0]
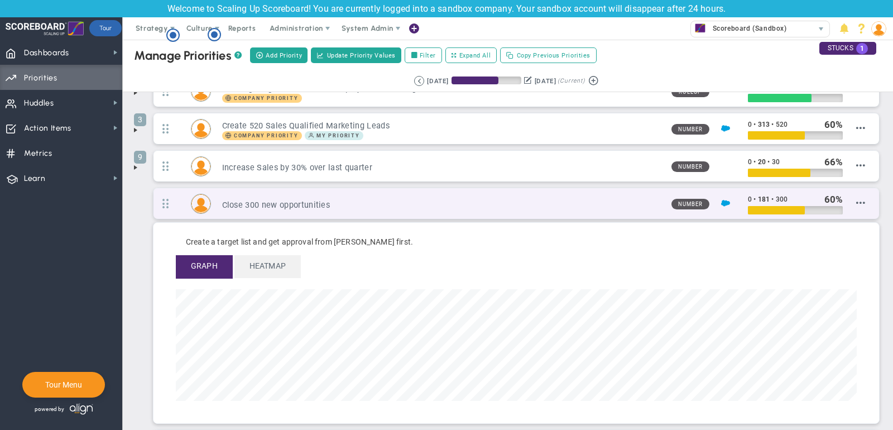
click at [283, 203] on h3 "Close 300 new opportunities" at bounding box center [442, 205] width 441 height 11
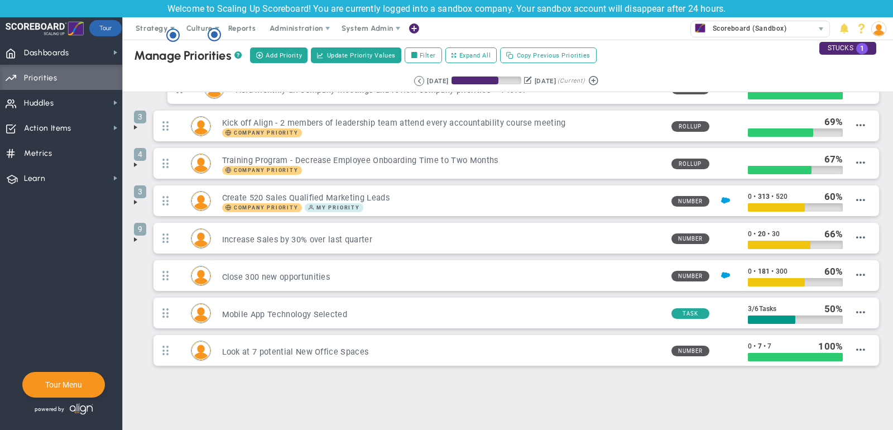
click at [136, 235] on span at bounding box center [135, 239] width 9 height 9
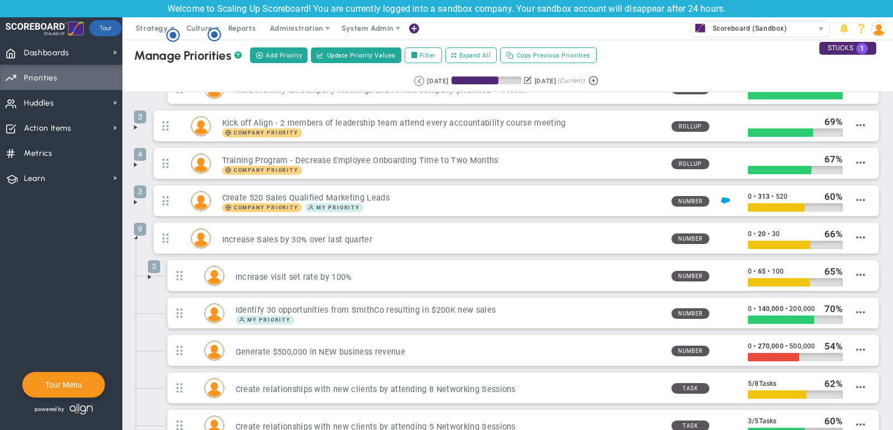
scroll to position [213, 0]
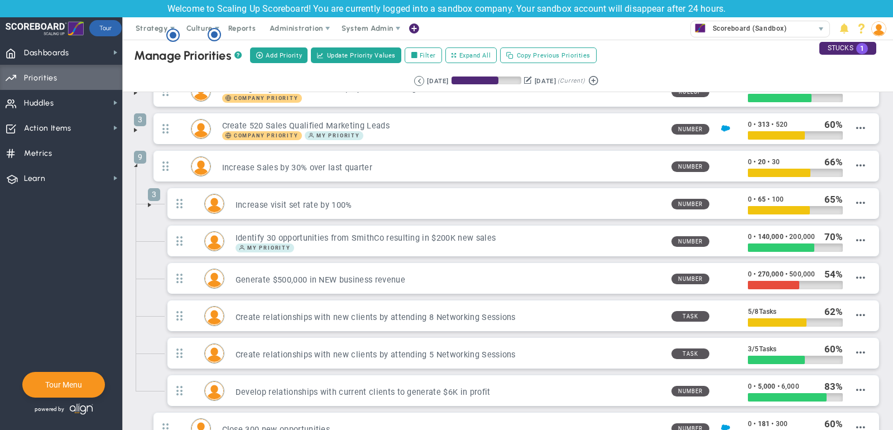
click at [151, 188] on ul "3 Increase visit set rate by 100% Number 0 • 65 • 100 65 Edit OKR" at bounding box center [517, 300] width 732 height 224
click at [136, 161] on span at bounding box center [135, 165] width 9 height 9
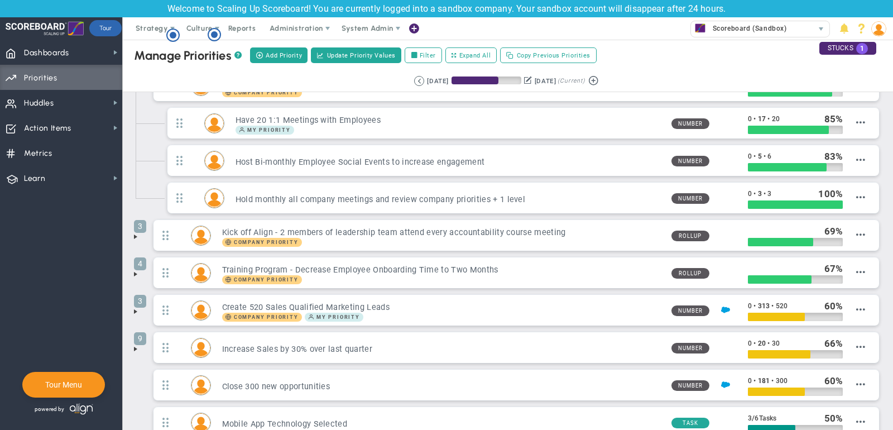
scroll to position [0, 0]
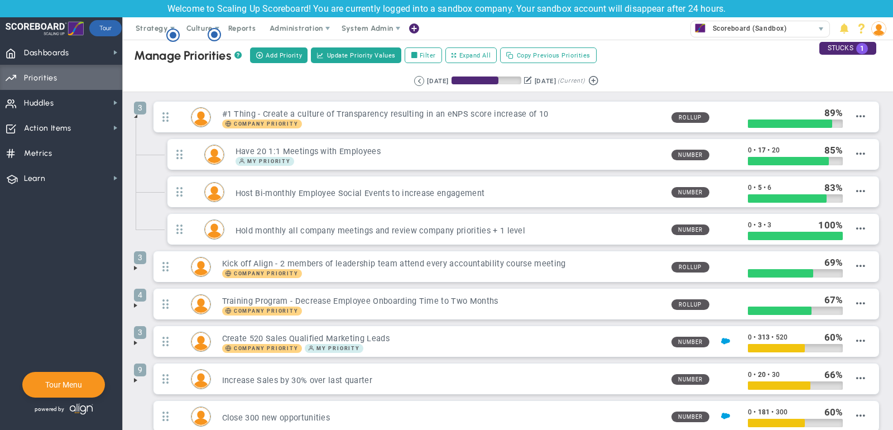
click at [136, 114] on span at bounding box center [135, 116] width 9 height 9
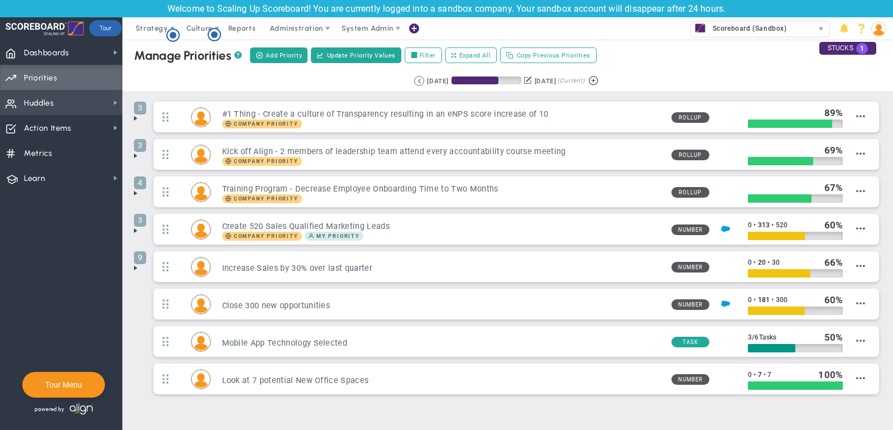
click at [31, 108] on span "Huddles" at bounding box center [39, 103] width 30 height 23
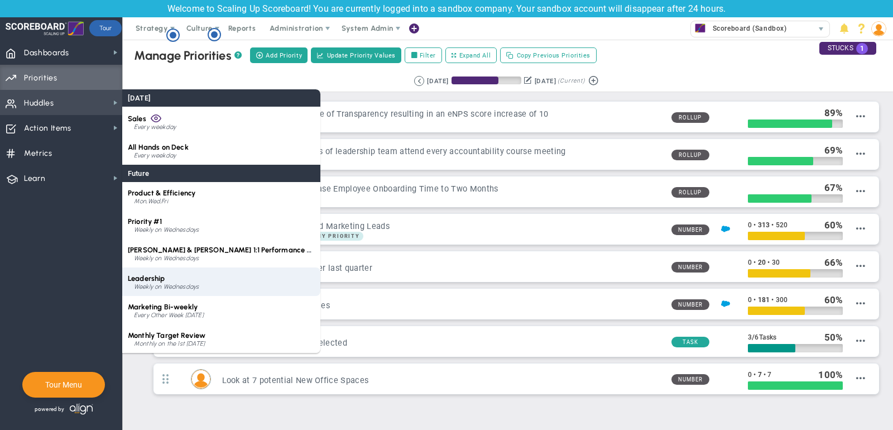
click at [188, 275] on div "Leadership Weekly on Wednesdays" at bounding box center [221, 281] width 198 height 28
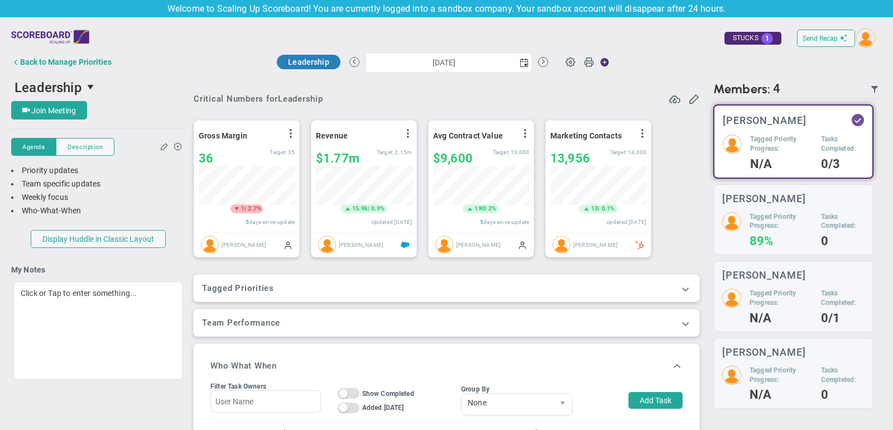
scroll to position [39, 96]
click at [689, 288] on span at bounding box center [685, 288] width 11 height 11
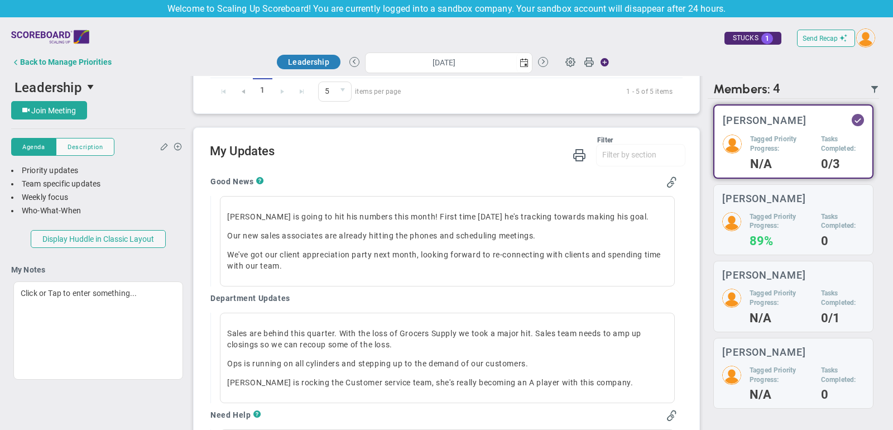
scroll to position [685, 0]
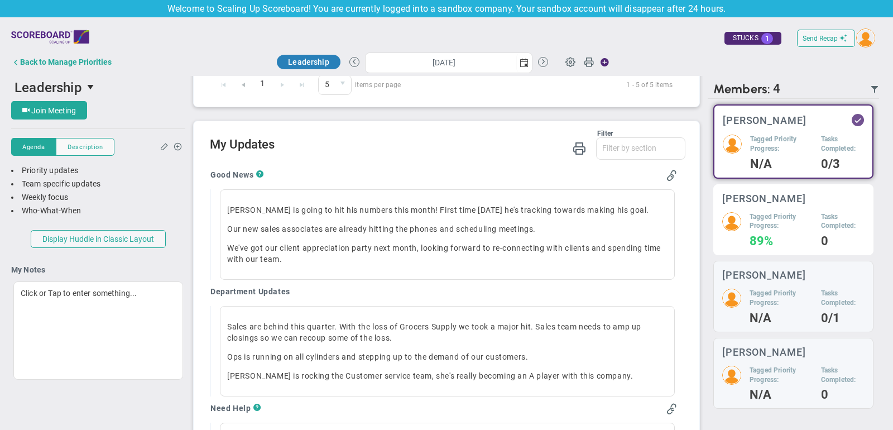
click at [792, 234] on div "Tagged Priority Progress: 89%" at bounding box center [781, 229] width 63 height 35
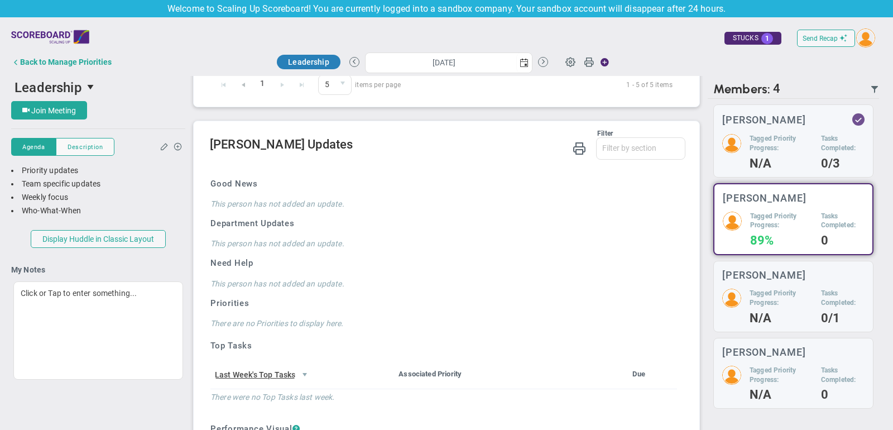
scroll to position [20, 0]
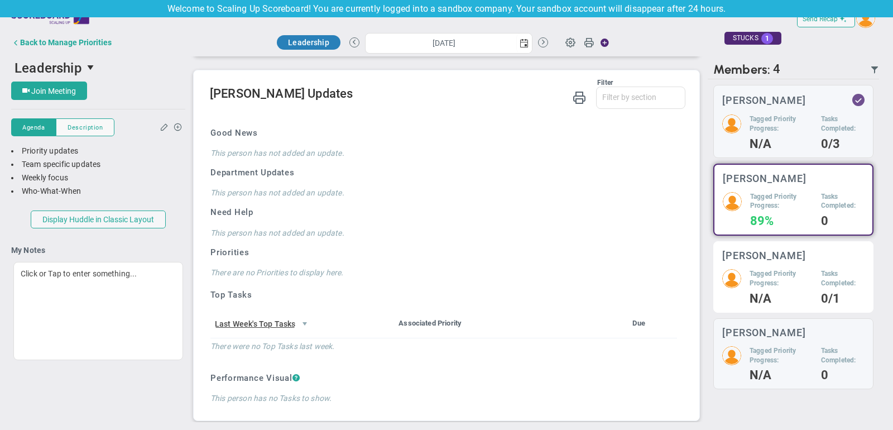
click at [718, 265] on div "Miguel Cabrera Tagged Priority Progress: N/A Tasks Completed: 0/1" at bounding box center [794, 276] width 160 height 71
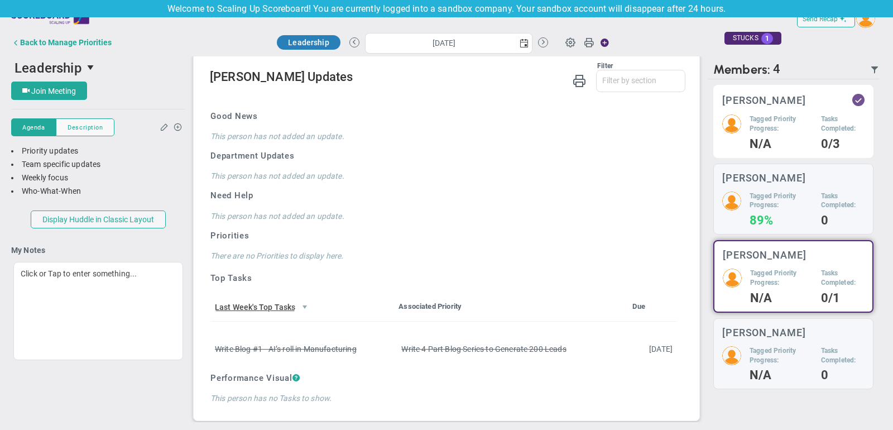
click at [775, 122] on h5 "Tagged Priority Progress:" at bounding box center [781, 123] width 63 height 19
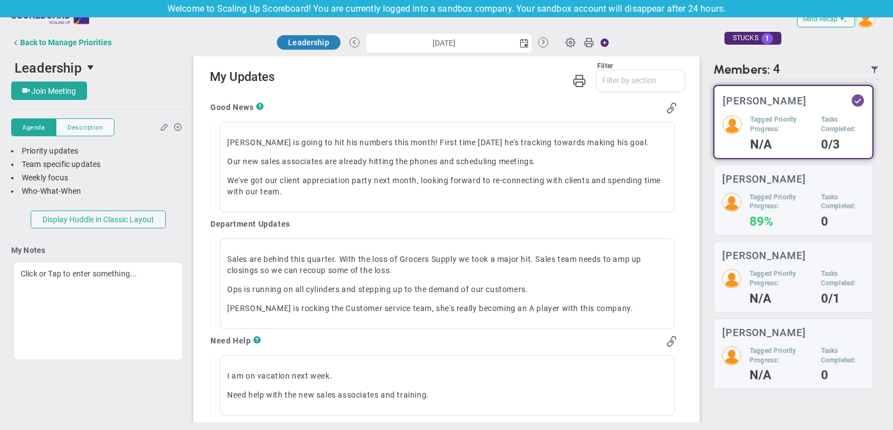
scroll to position [734, 0]
click at [528, 43] on span "select" at bounding box center [525, 43] width 16 height 20
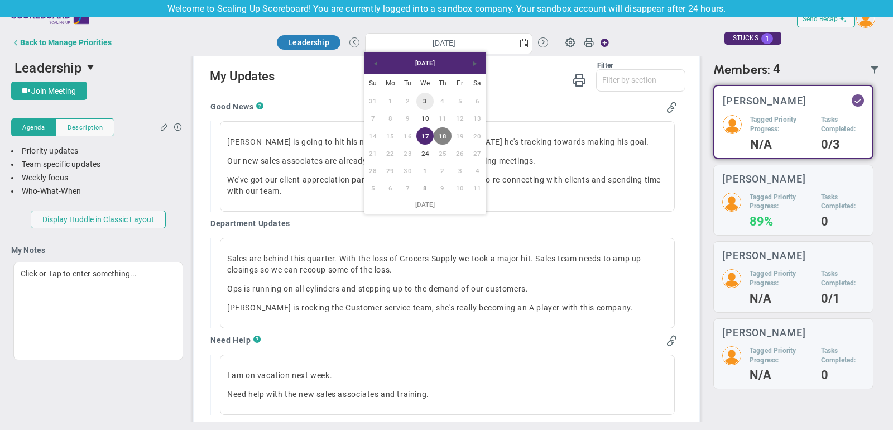
click at [422, 105] on link "3" at bounding box center [425, 101] width 17 height 17
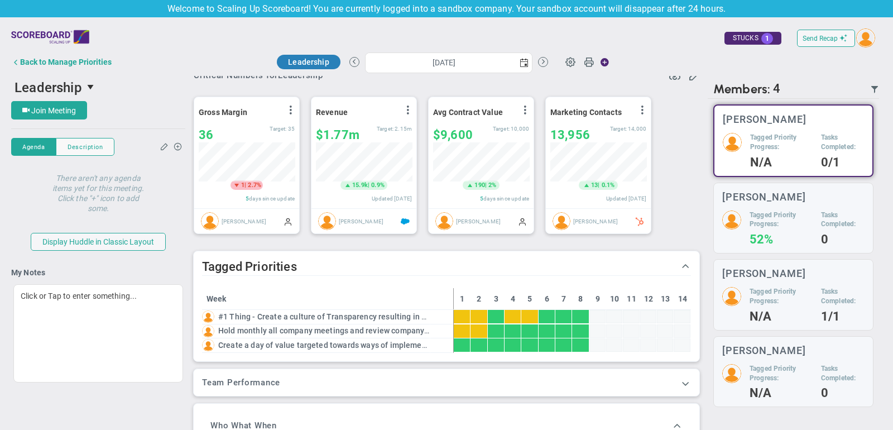
scroll to position [23, 0]
click at [522, 66] on span "select" at bounding box center [524, 62] width 9 height 9
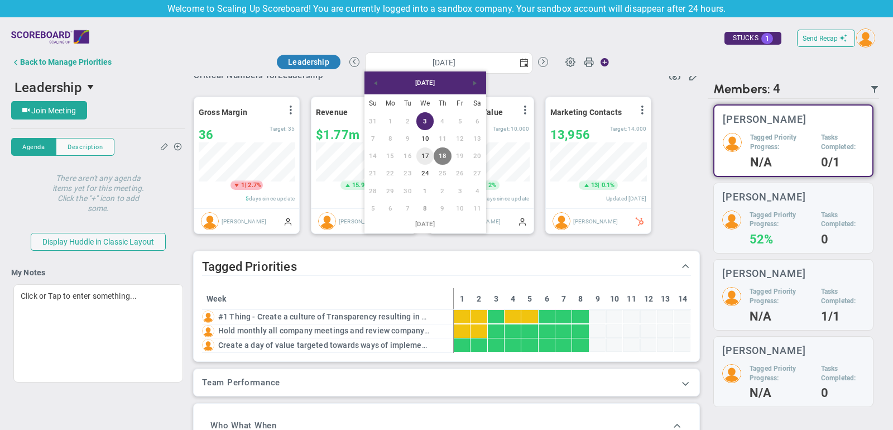
click at [424, 154] on link "17" at bounding box center [425, 155] width 17 height 17
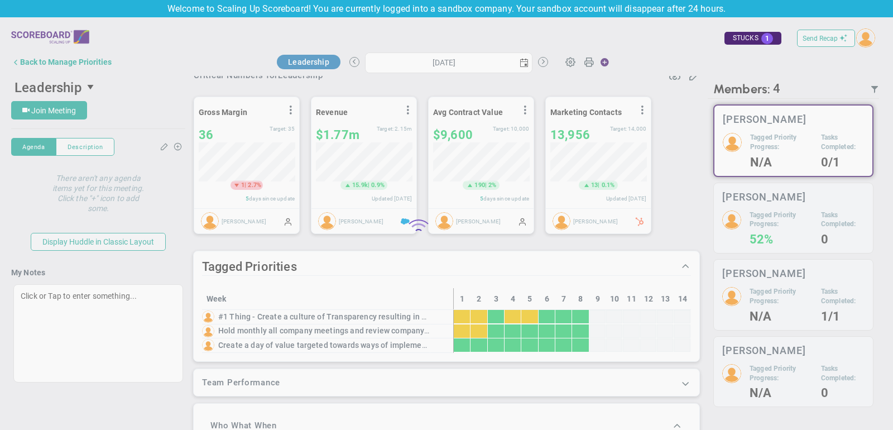
type input "Wednesday, September 17, 2025"
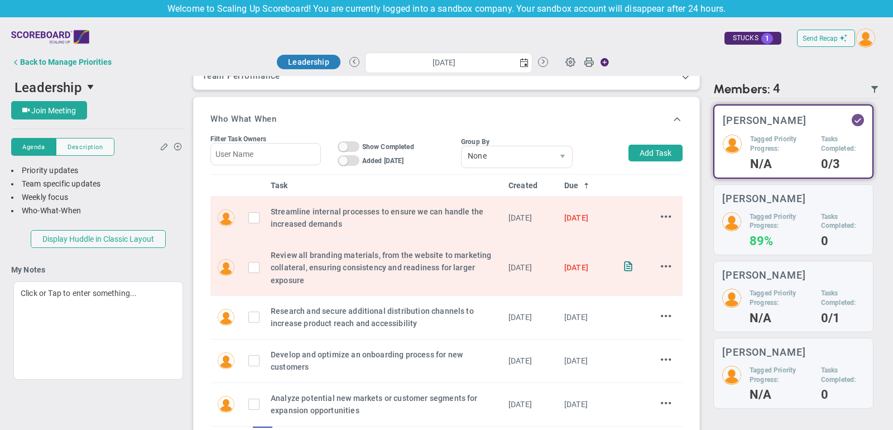
scroll to position [321, 0]
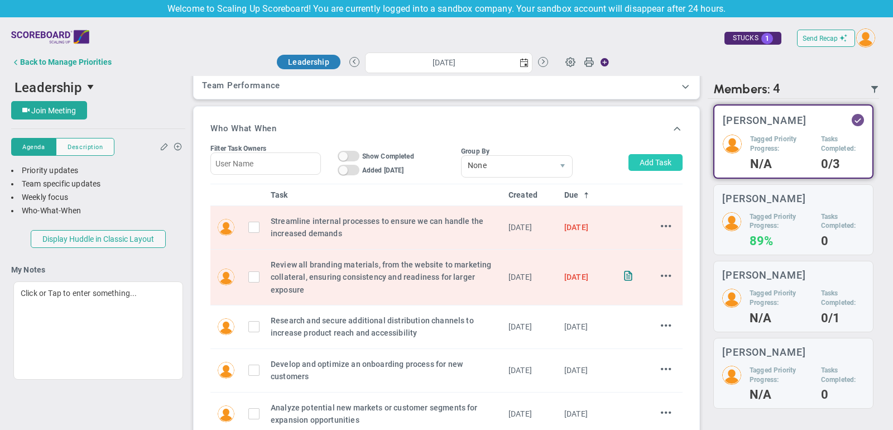
click at [662, 156] on button "Add Task" at bounding box center [656, 162] width 54 height 17
type input "[PERSON_NAME]"
type input "9/25/2025"
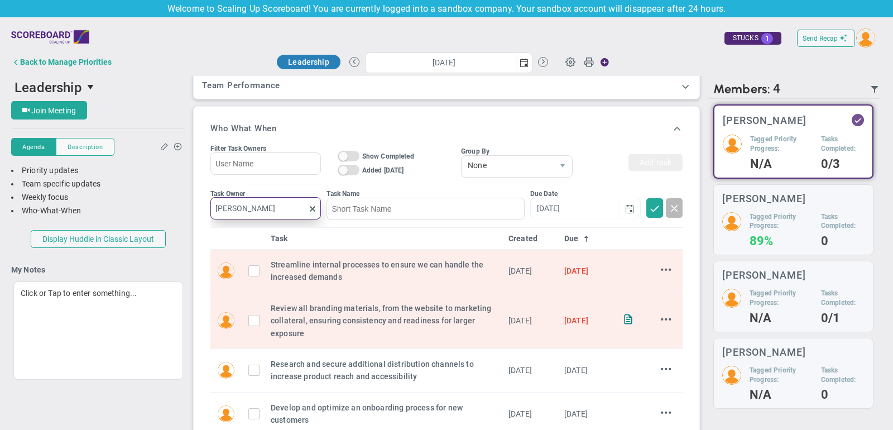
click at [316, 199] on input "[PERSON_NAME]" at bounding box center [266, 208] width 111 height 22
click at [314, 204] on span at bounding box center [312, 208] width 9 height 9
click at [281, 203] on input "text" at bounding box center [266, 208] width 111 height 22
click at [288, 226] on div "Mark Collins" at bounding box center [271, 231] width 67 height 14
type input "Mark Collins"
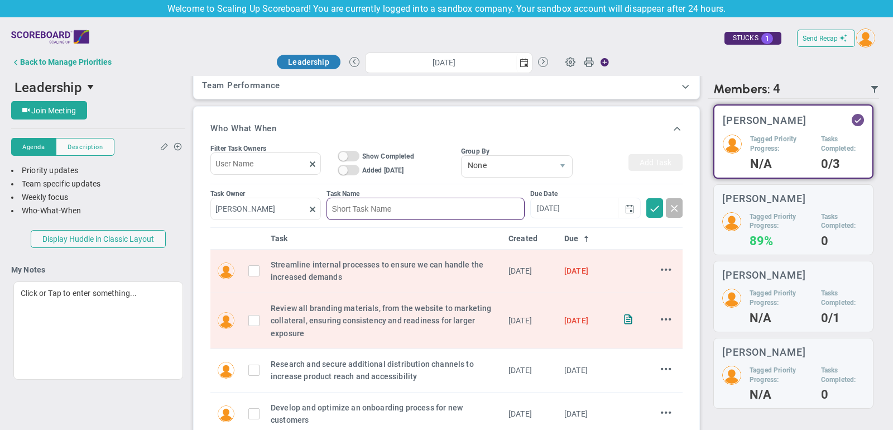
click at [380, 214] on input at bounding box center [426, 209] width 198 height 22
click at [634, 206] on span "select" at bounding box center [630, 208] width 22 height 20
type input "example"
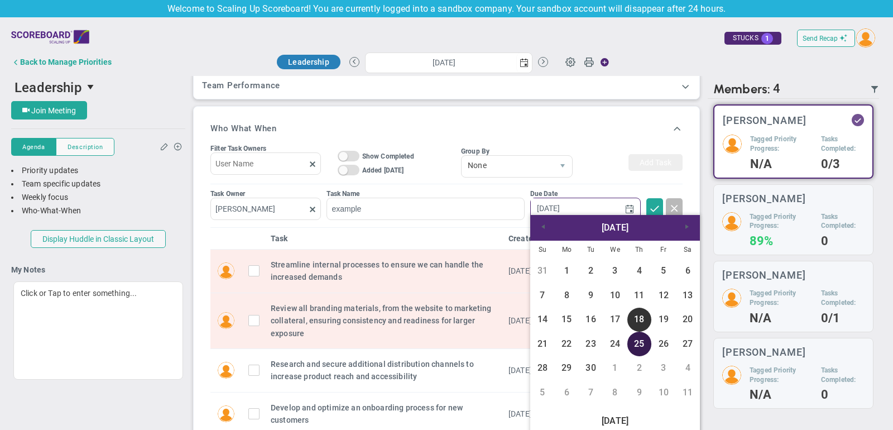
click at [638, 337] on link "25" at bounding box center [640, 344] width 24 height 24
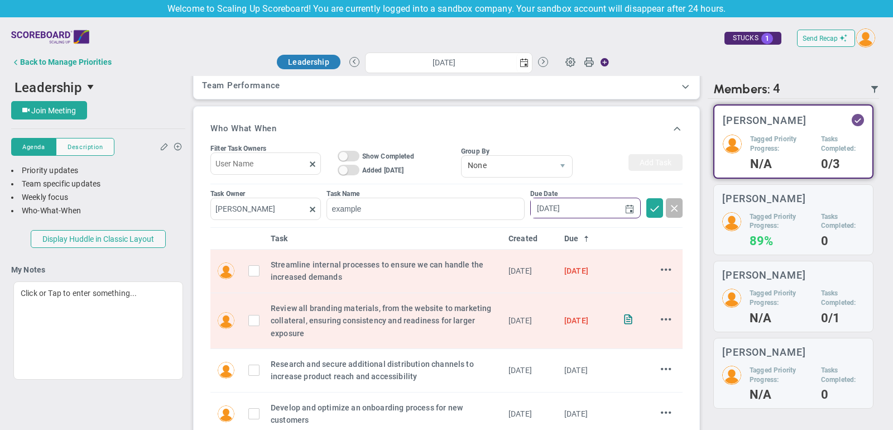
click at [656, 195] on div "Task Owner Mark Collins Task Name example Due Date 9/25/2025" at bounding box center [447, 205] width 472 height 43
click at [655, 199] on button at bounding box center [655, 208] width 17 height 20
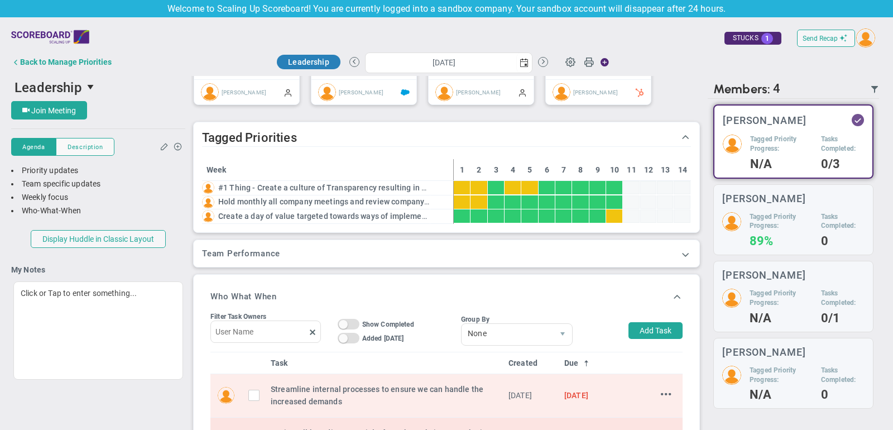
scroll to position [0, 0]
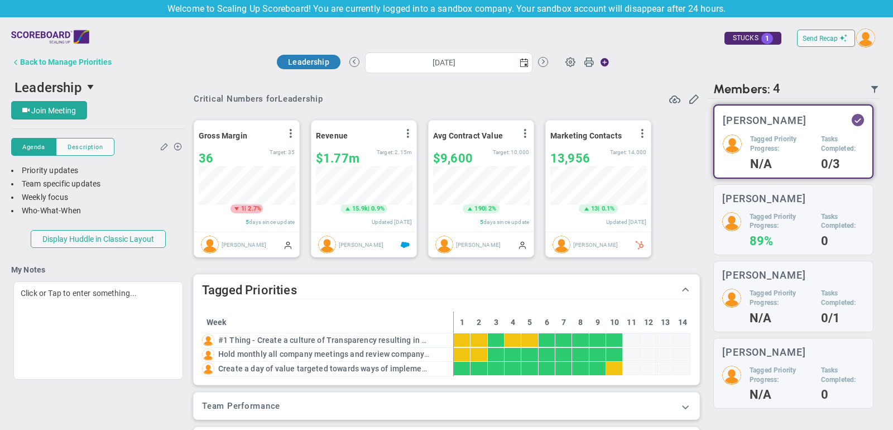
click at [74, 63] on div "Back to Manage Priorities" at bounding box center [66, 62] width 92 height 9
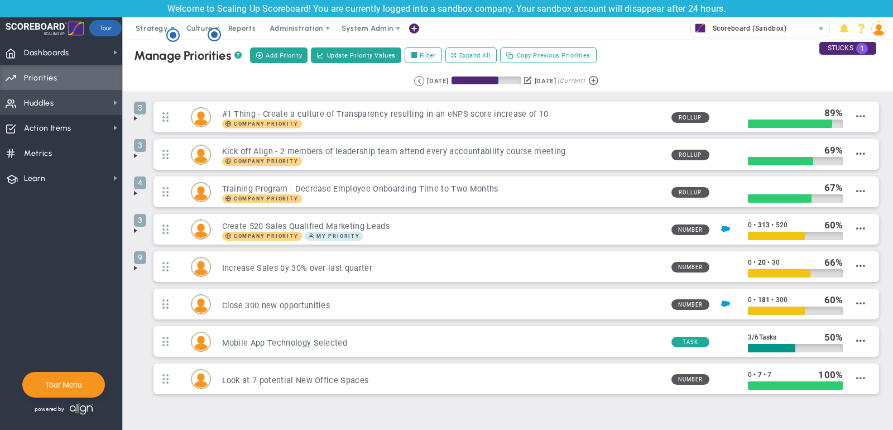
click at [70, 114] on span "Huddles Huddles" at bounding box center [61, 102] width 122 height 25
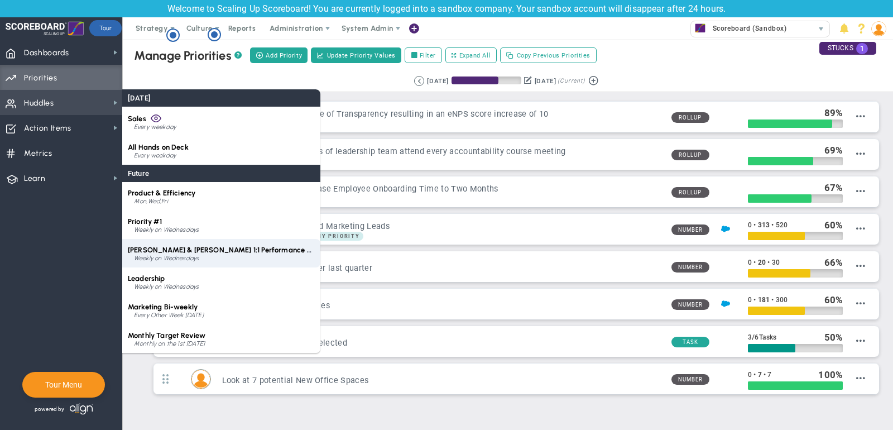
click at [212, 246] on span "[PERSON_NAME] & [PERSON_NAME] 1:1 Performance Review" at bounding box center [229, 250] width 203 height 8
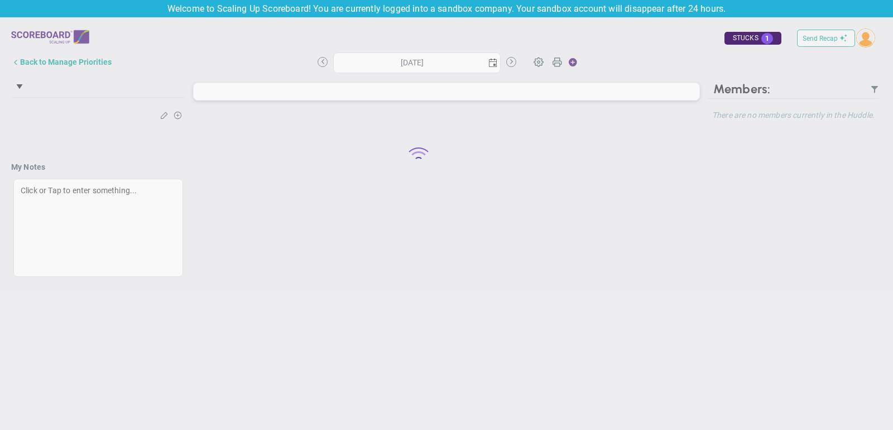
type input "Wednesday, September 17, 2025"
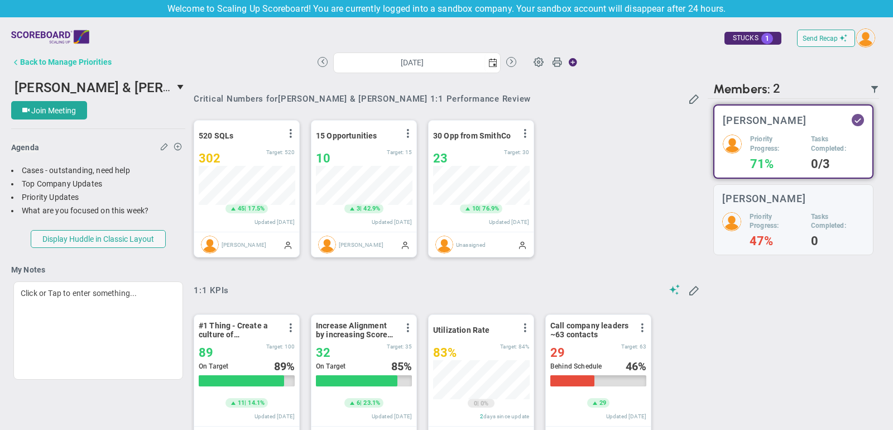
click at [94, 60] on div "Back to Manage Priorities" at bounding box center [66, 62] width 92 height 9
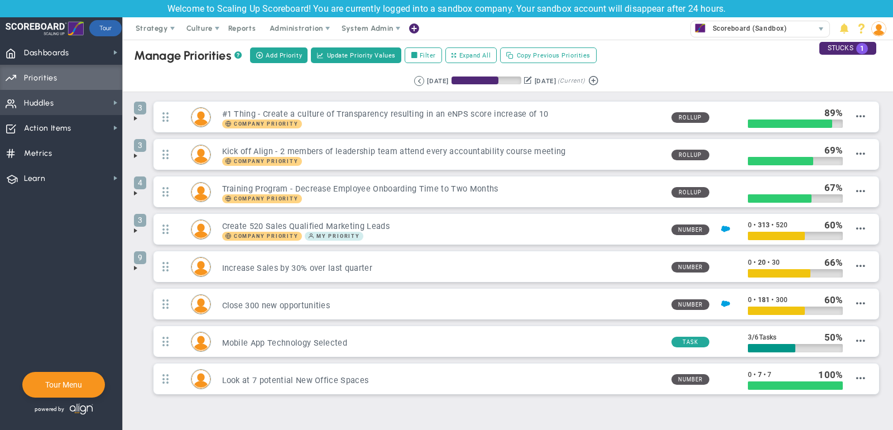
click at [97, 99] on span "Huddles Huddles" at bounding box center [61, 102] width 122 height 25
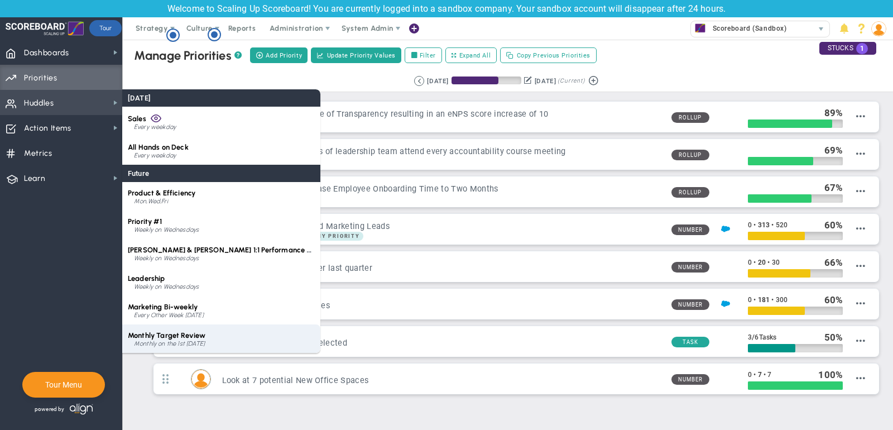
click at [186, 327] on div "Monthly Target Review Monthly on the 1st Tuesday" at bounding box center [221, 338] width 198 height 28
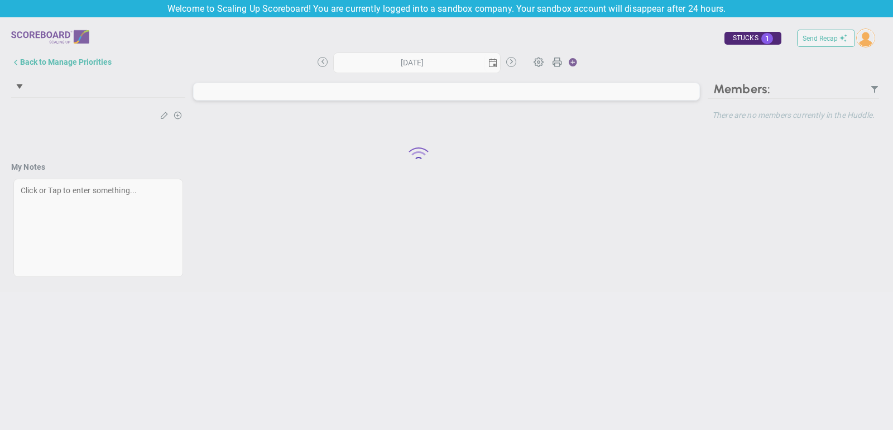
type input "Tuesday, October 7, 2025"
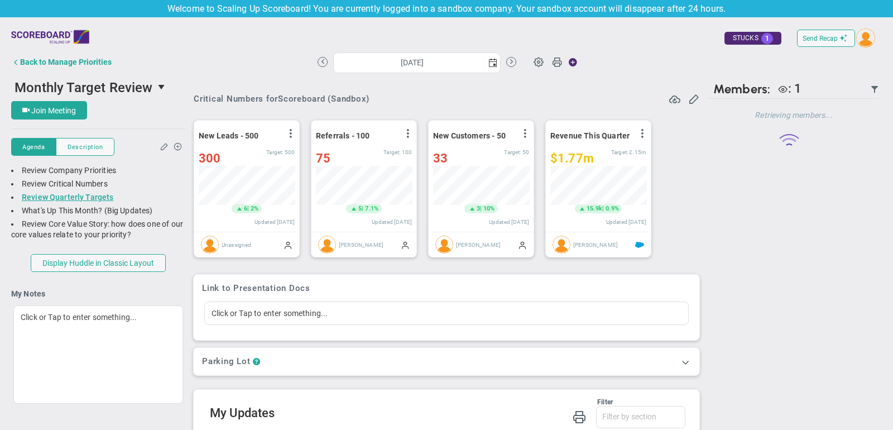
scroll to position [39, 96]
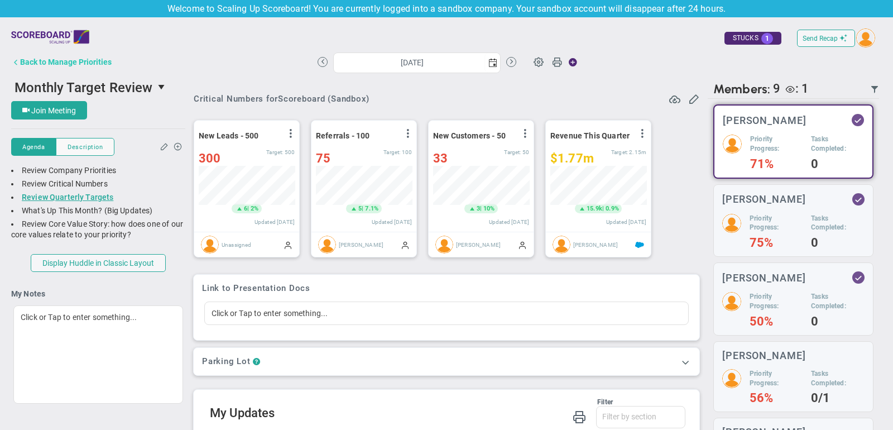
click at [69, 61] on div "Back to Manage Priorities" at bounding box center [66, 62] width 92 height 9
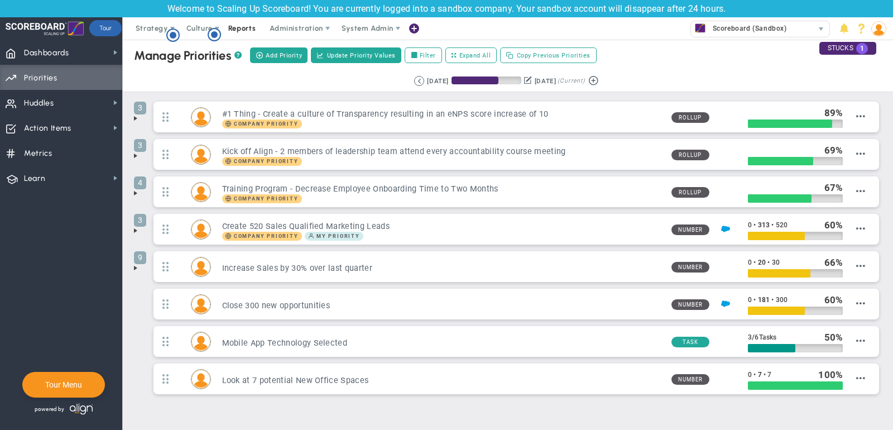
click at [230, 27] on span "Reports" at bounding box center [242, 28] width 39 height 22
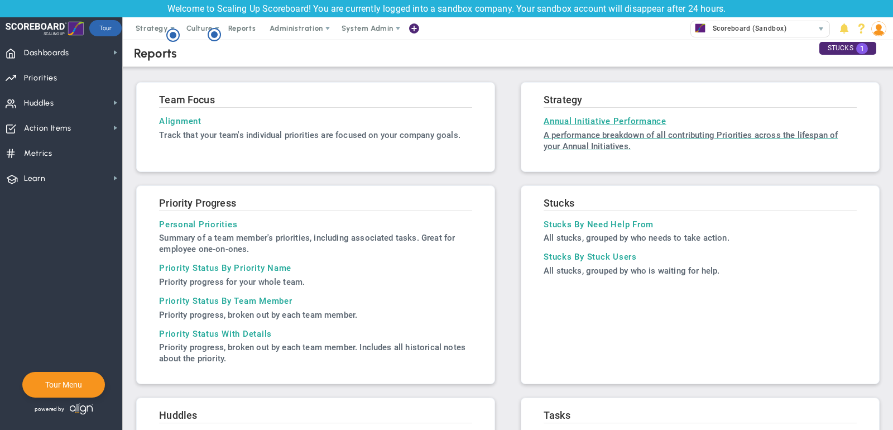
click at [614, 139] on p "A performance breakdown of all contributing Priorities across the lifespan of y…" at bounding box center [700, 141] width 313 height 22
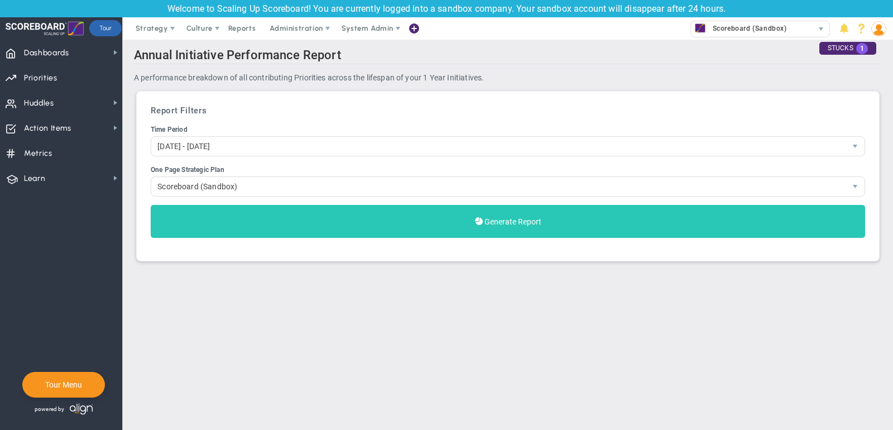
click at [518, 214] on button "Generate Report" at bounding box center [508, 221] width 715 height 33
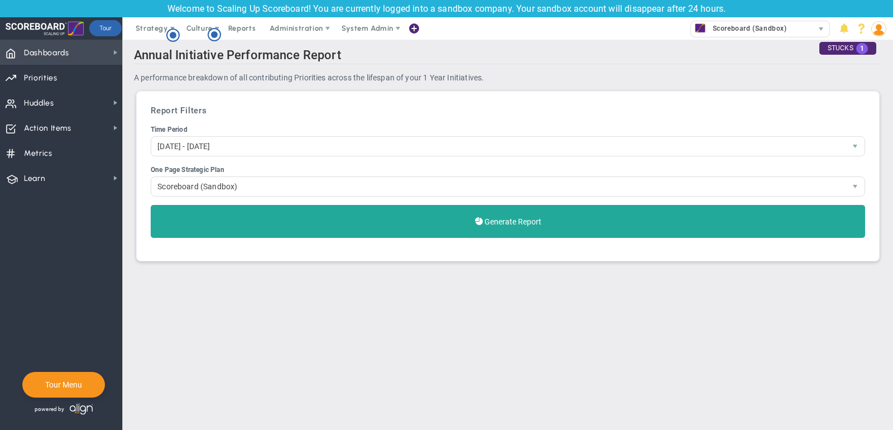
click at [64, 49] on span "Dashboards" at bounding box center [46, 52] width 45 height 23
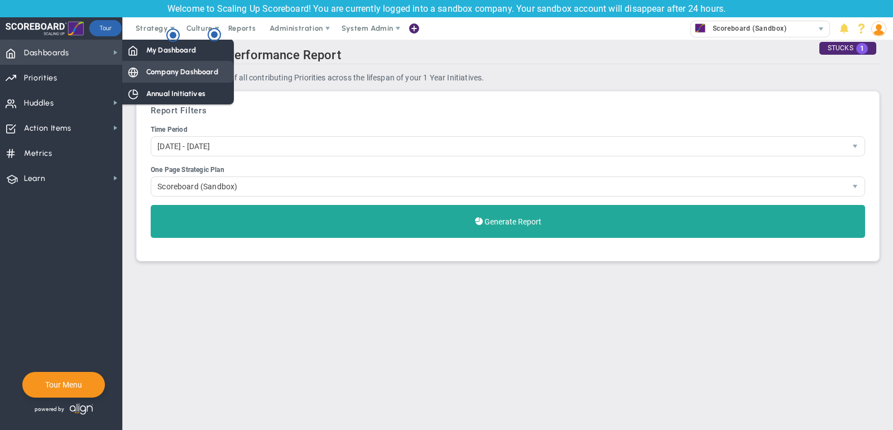
click at [171, 74] on span "Company Dashboard" at bounding box center [182, 71] width 72 height 11
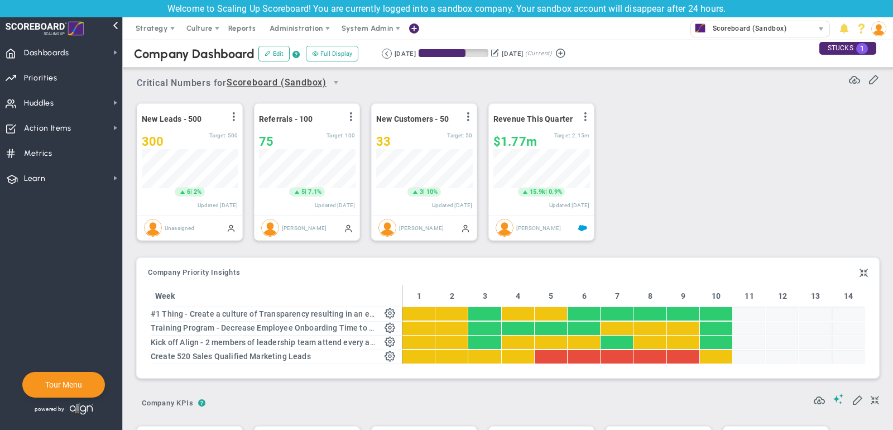
scroll to position [558371, 558314]
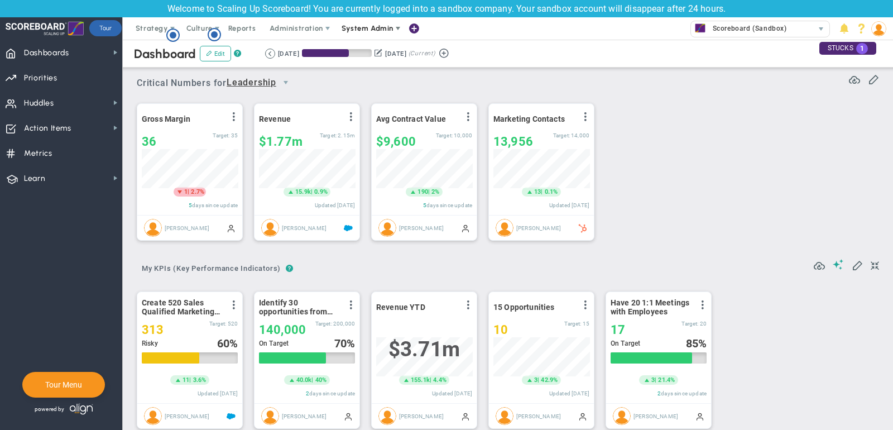
click at [374, 27] on span "System Admin" at bounding box center [368, 28] width 52 height 8
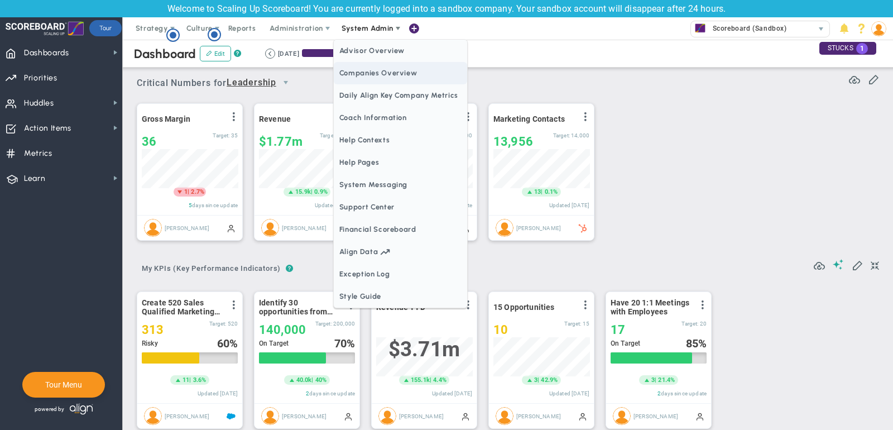
click at [393, 73] on span "Companies Overview" at bounding box center [400, 73] width 133 height 22
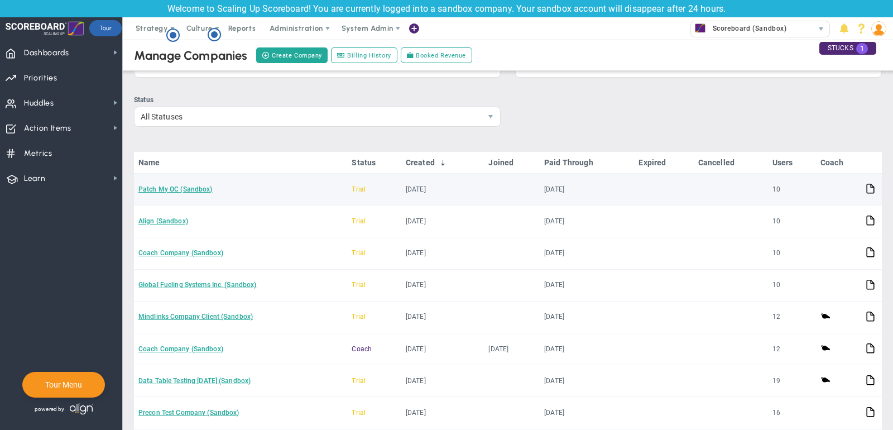
scroll to position [49, 0]
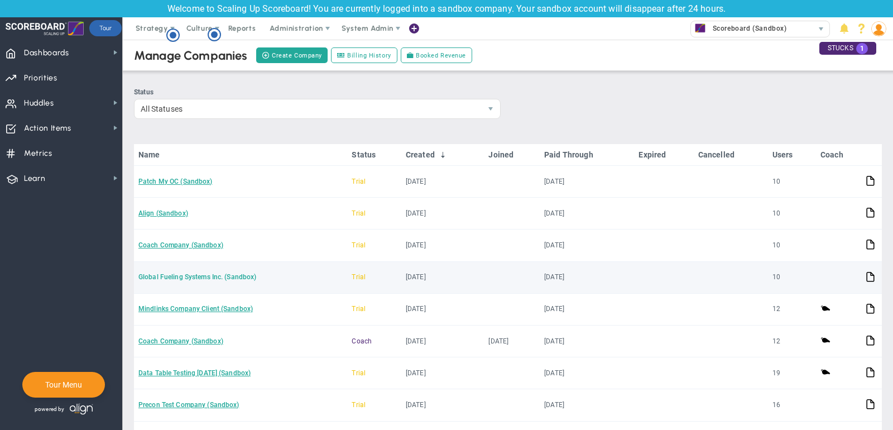
click at [209, 273] on link "Global Fueling Systems Inc. (Sandbox)" at bounding box center [197, 277] width 118 height 8
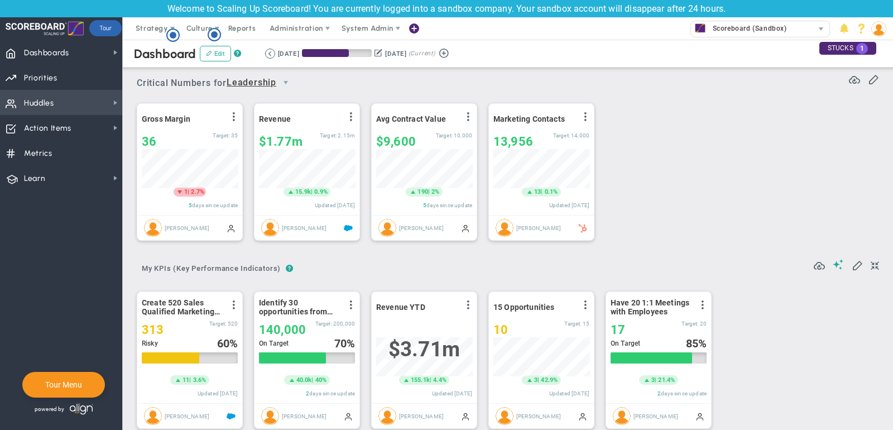
click at [68, 102] on span "Huddles Huddles" at bounding box center [61, 102] width 122 height 25
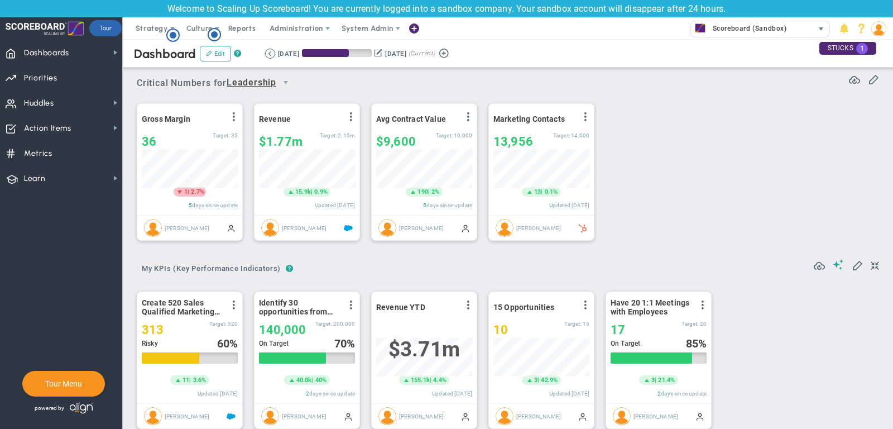
click at [748, 27] on span "Scoreboard (Sandbox)" at bounding box center [748, 28] width 80 height 15
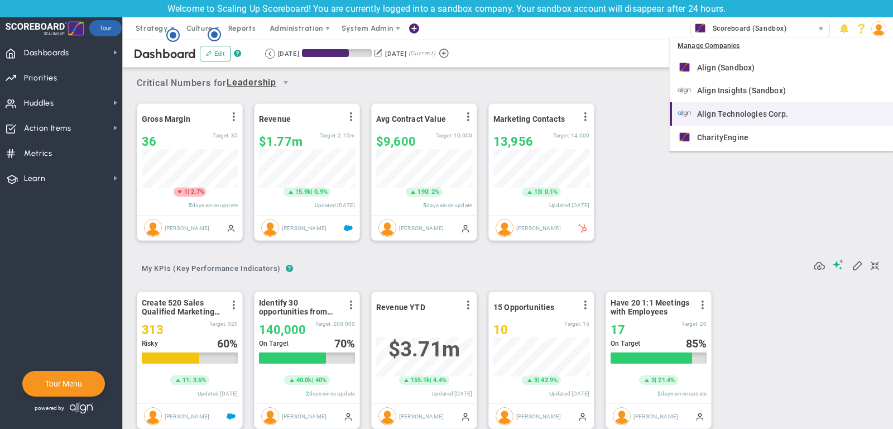
click at [735, 118] on div "Align Technologies Corp." at bounding box center [783, 114] width 210 height 14
